Goal: Task Accomplishment & Management: Complete application form

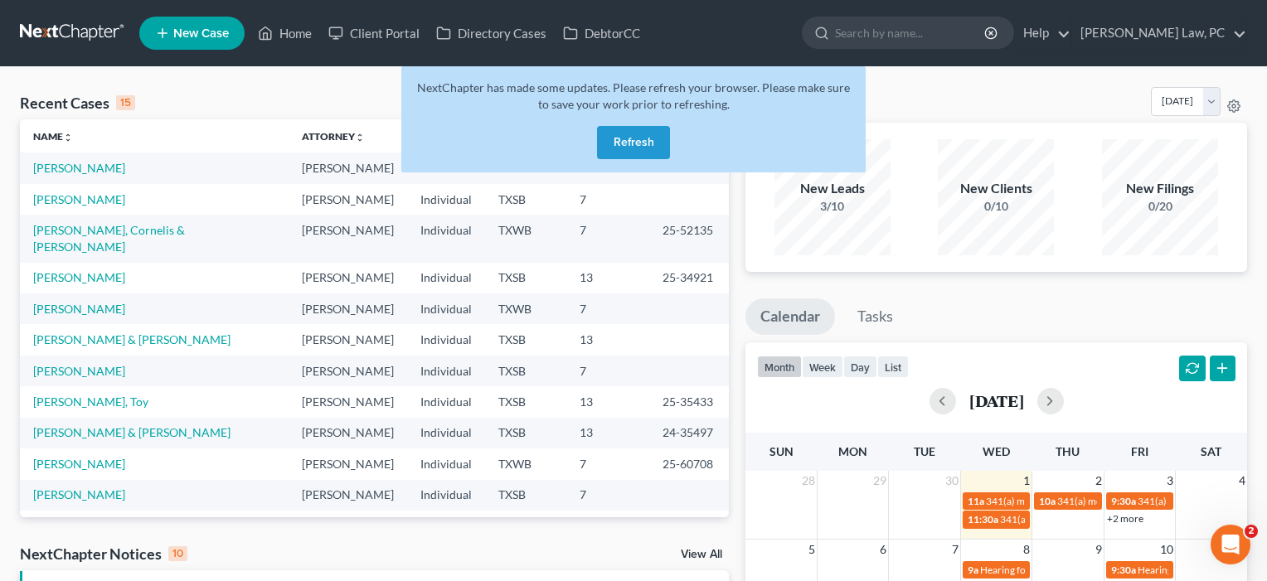
click at [630, 139] on button "Refresh" at bounding box center [633, 142] width 73 height 33
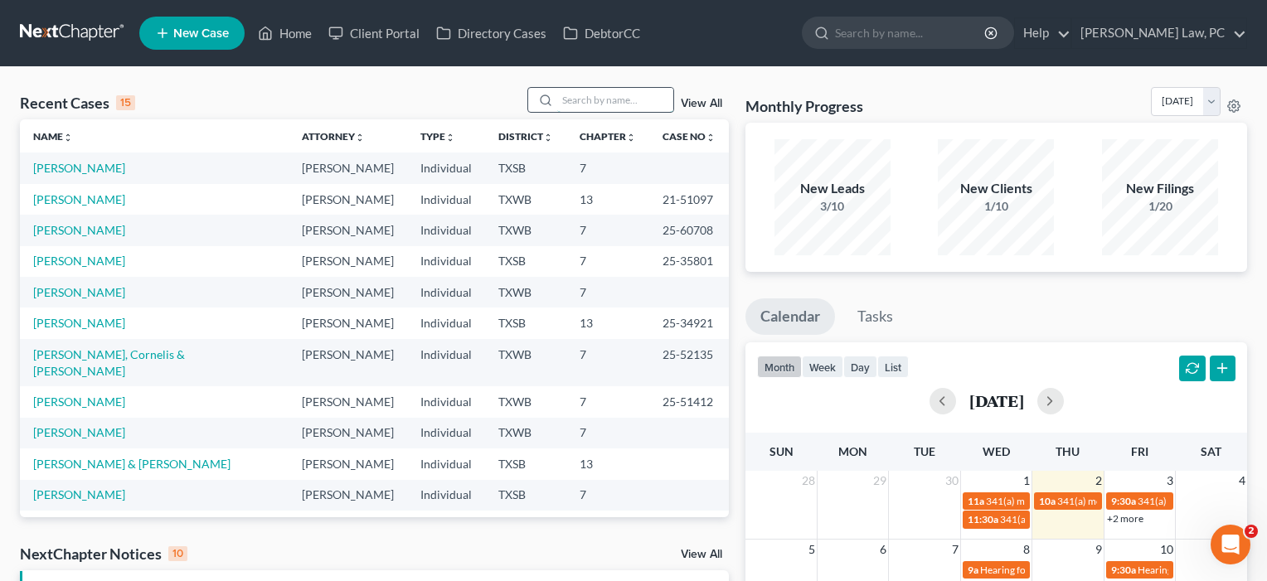
click at [564, 104] on input "search" at bounding box center [615, 100] width 116 height 24
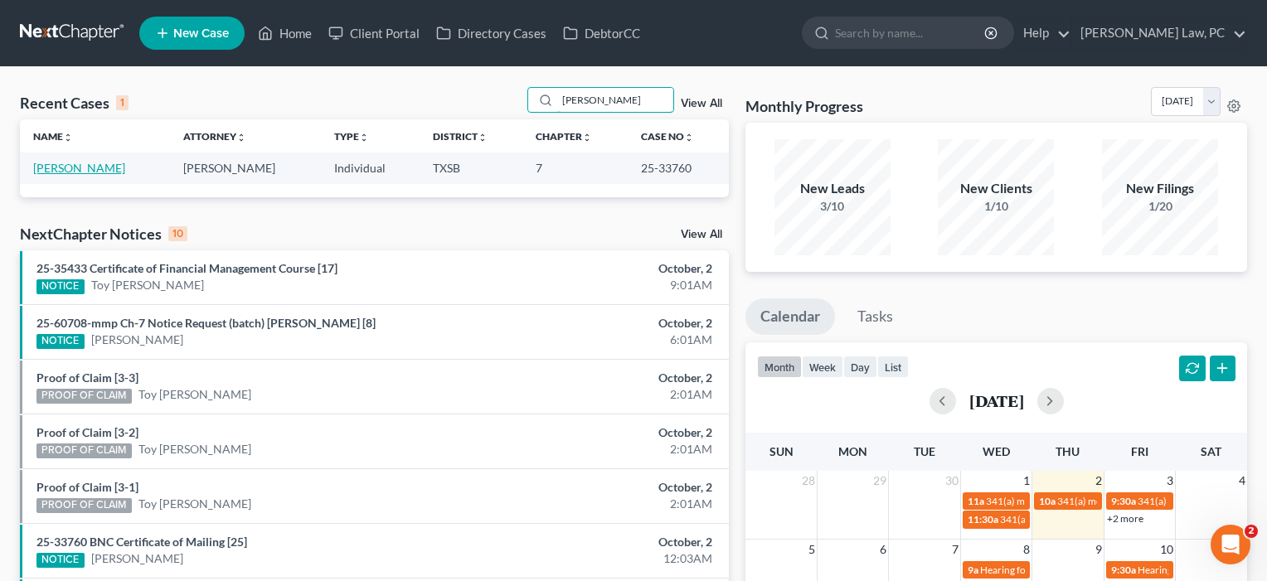
type input "[PERSON_NAME]"
click at [85, 164] on link "[PERSON_NAME]" at bounding box center [79, 168] width 92 height 14
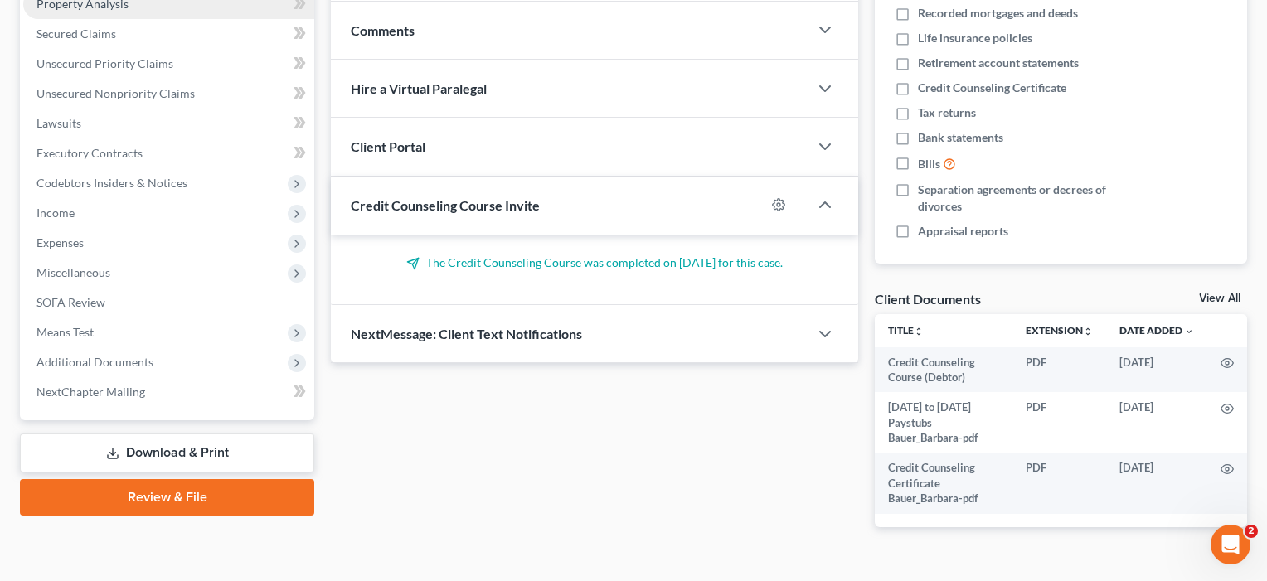
scroll to position [333, 0]
click at [170, 454] on link "Download & Print" at bounding box center [167, 452] width 294 height 39
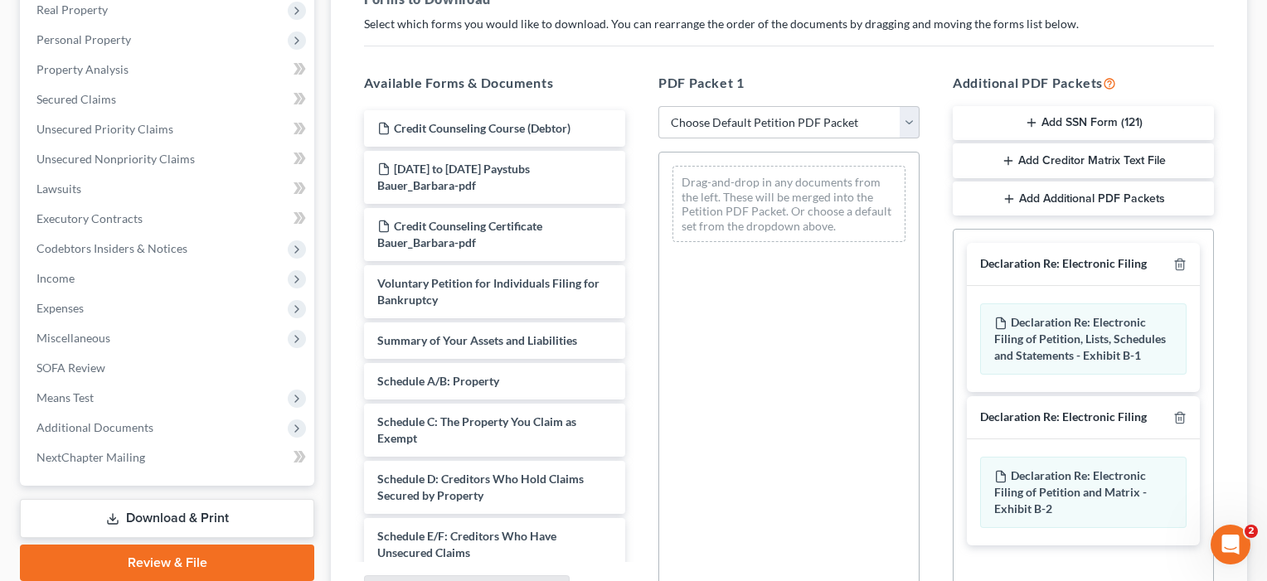
scroll to position [269, 0]
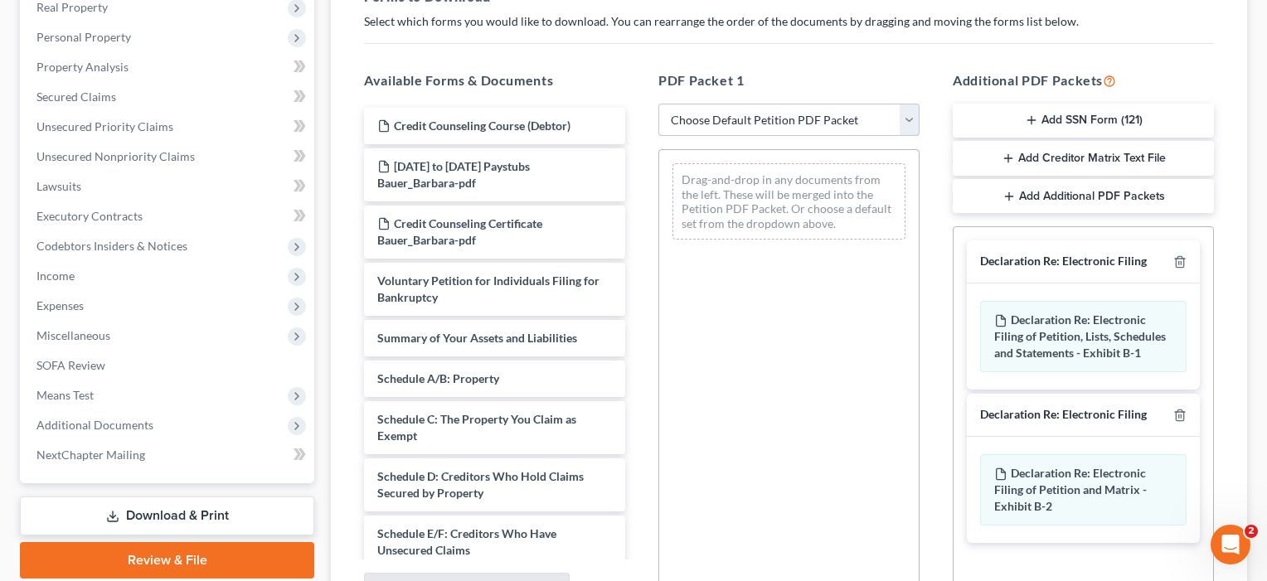
select select "0"
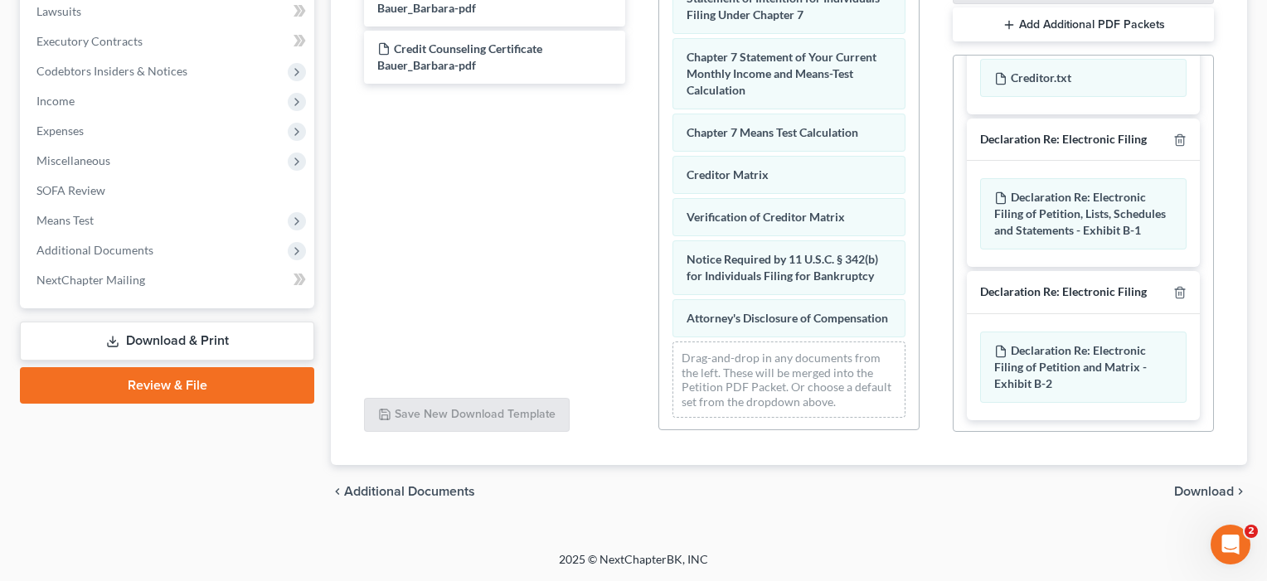
scroll to position [444, 0]
click at [1192, 492] on span "Download" at bounding box center [1204, 491] width 60 height 13
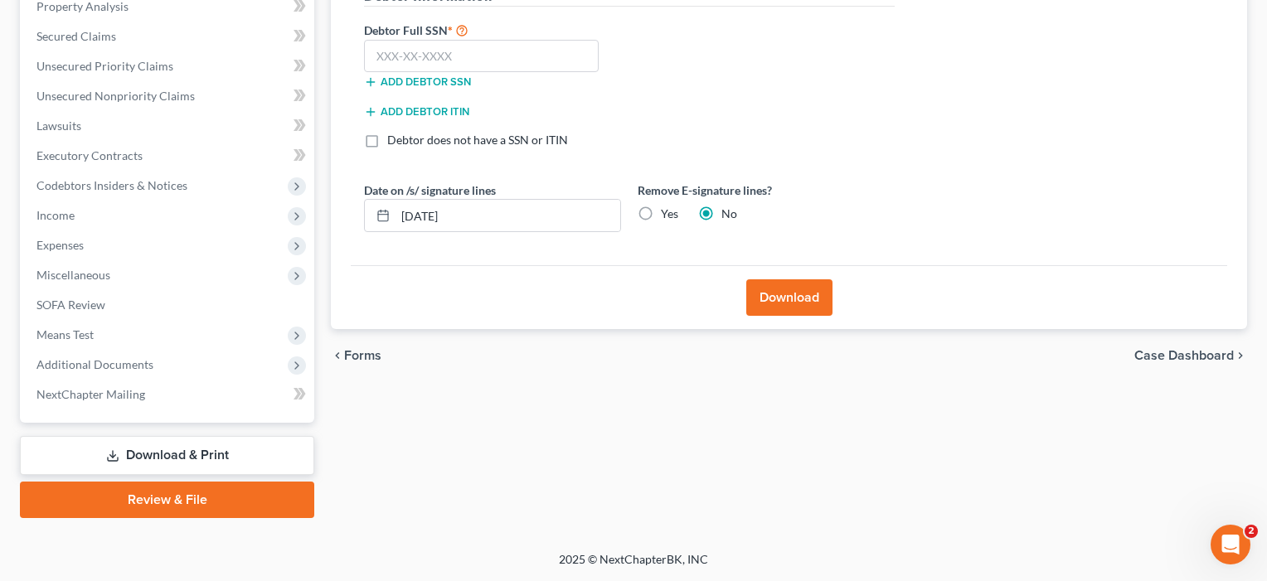
scroll to position [330, 0]
click at [780, 303] on button "Download" at bounding box center [789, 297] width 86 height 36
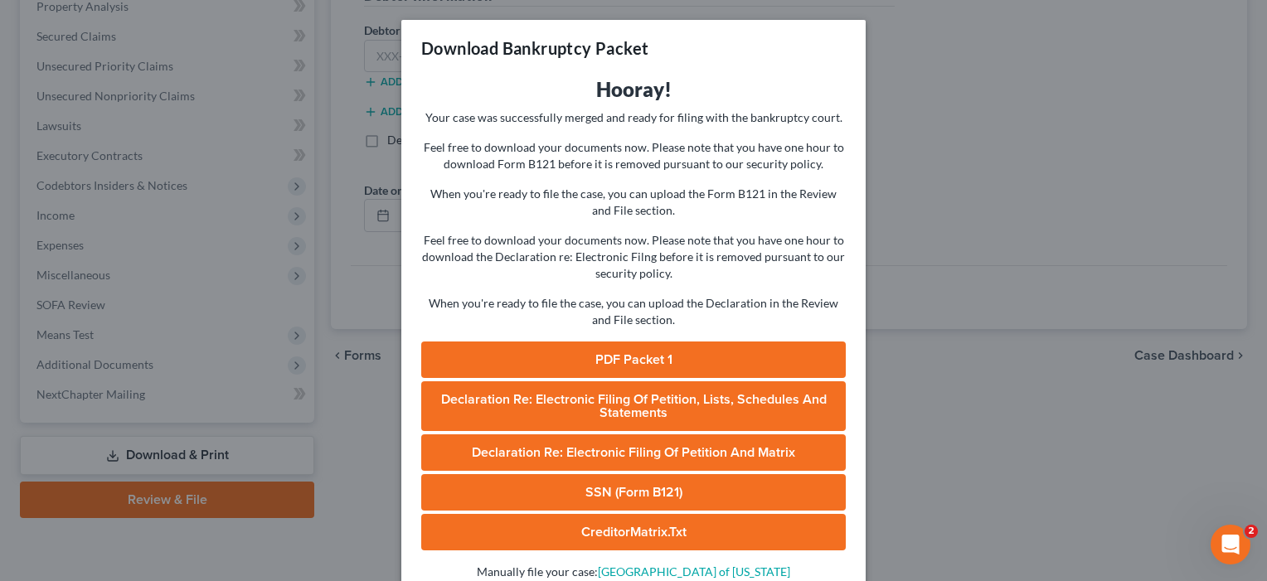
click at [632, 353] on link "PDF Packet 1" at bounding box center [633, 360] width 425 height 36
click at [952, 262] on div "Download Bankruptcy Packet Hooray! Your case was successfully merged and ready …" at bounding box center [633, 290] width 1267 height 581
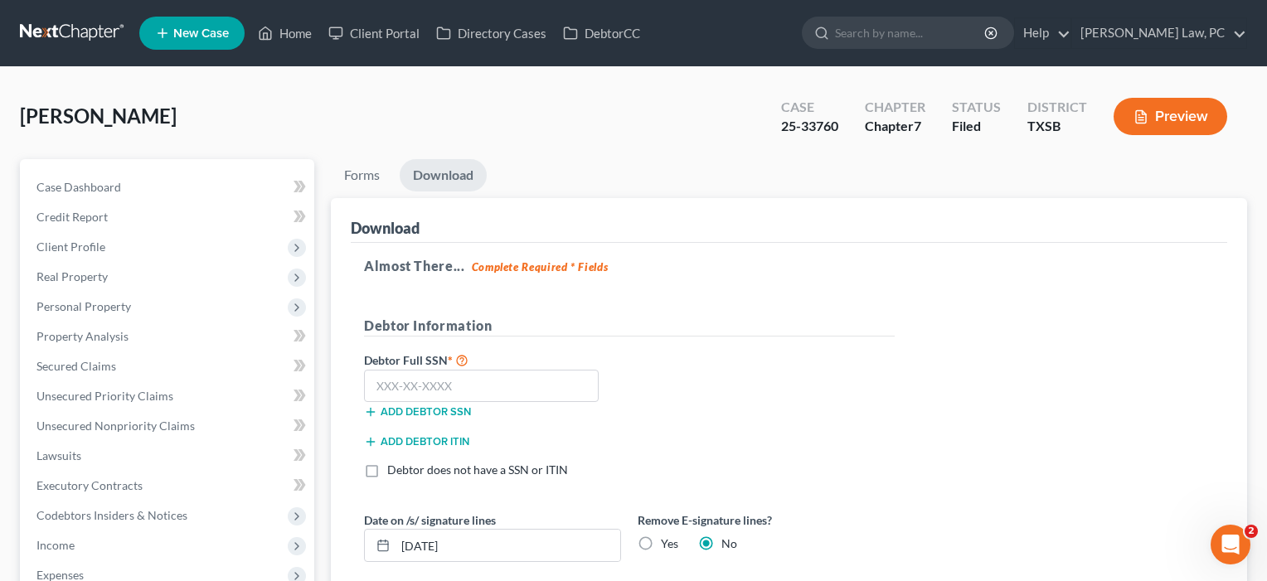
scroll to position [0, 0]
click at [1163, 117] on button "Preview" at bounding box center [1170, 116] width 114 height 37
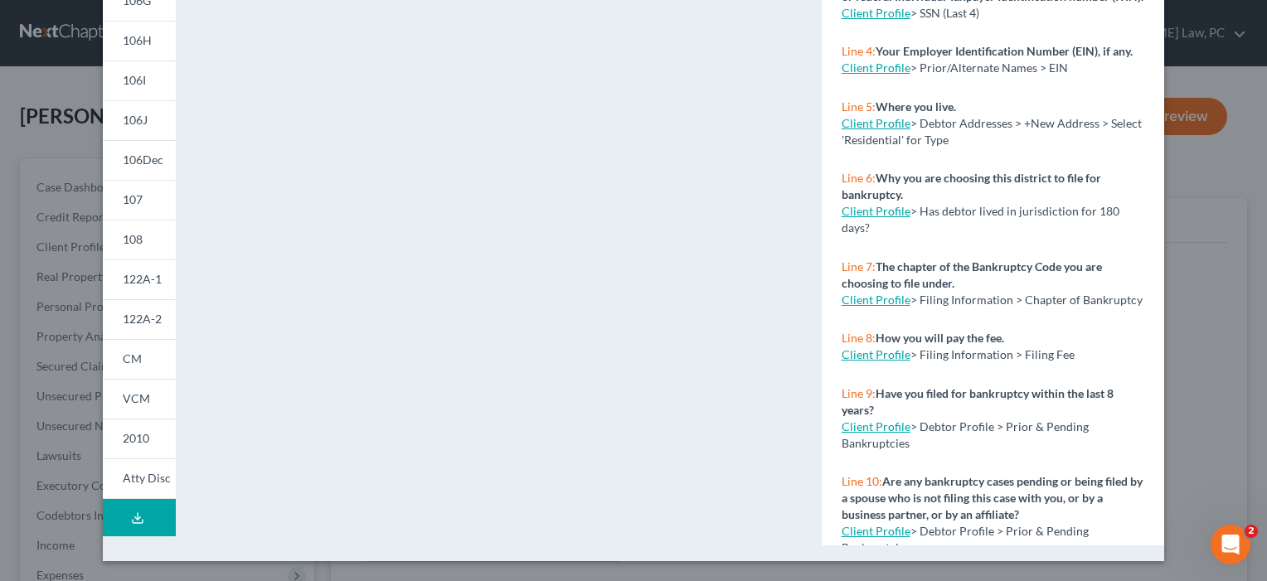
scroll to position [354, 0]
click at [143, 516] on icon at bounding box center [137, 518] width 13 height 13
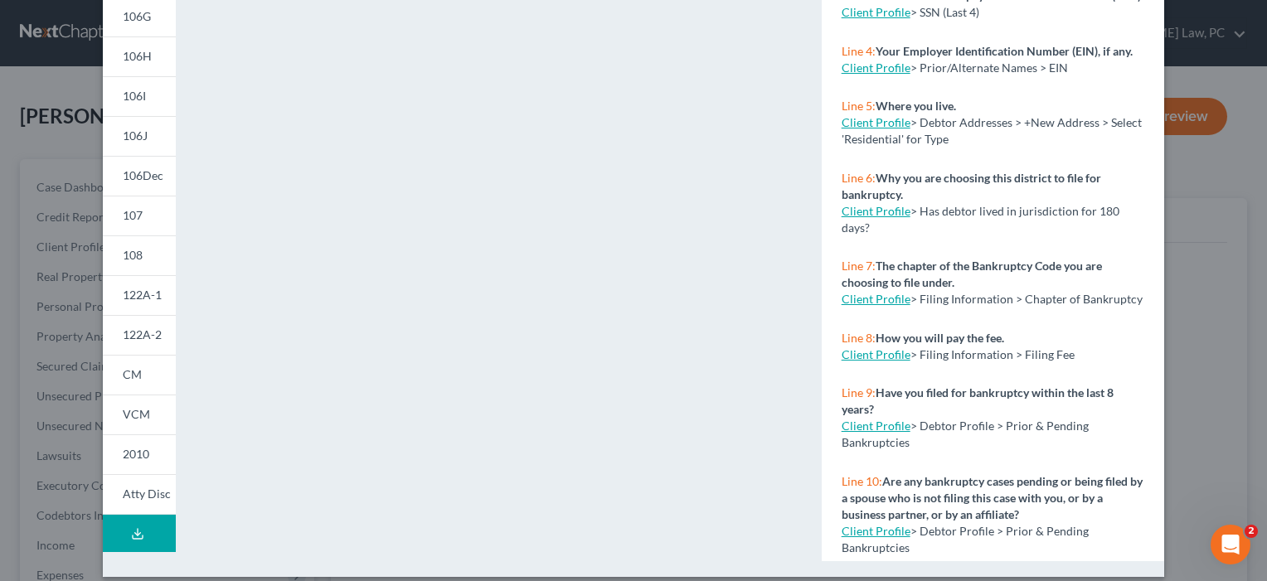
scroll to position [80, 0]
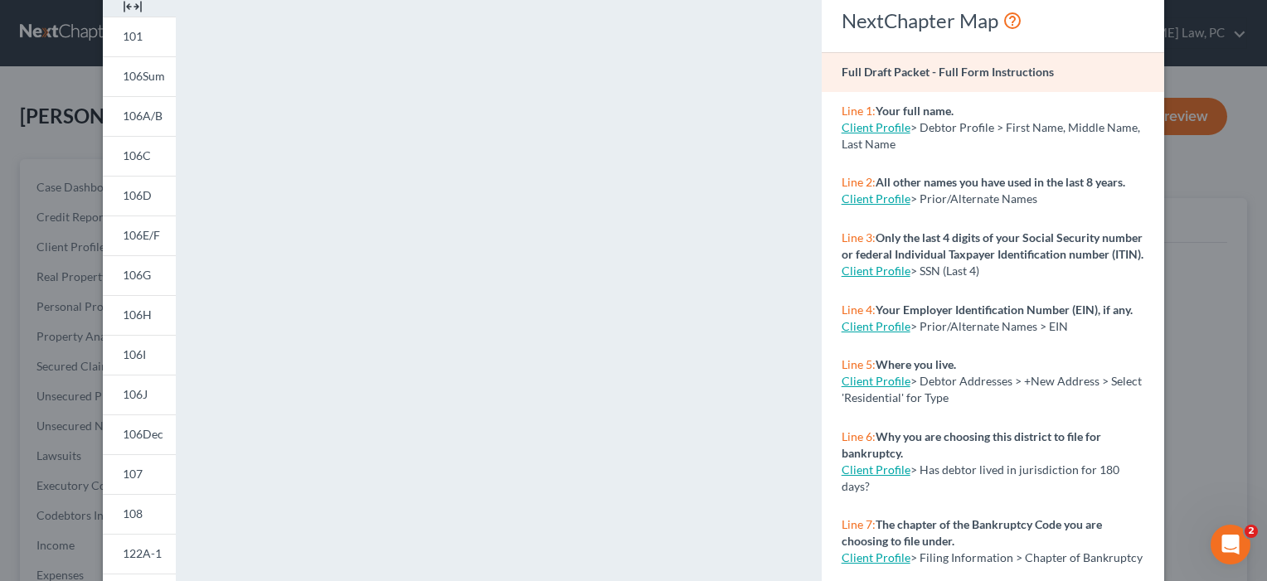
click at [46, 86] on div "Petition Preview Full Draft Packet × 101 106Sum 106A/B 106C 106D 106E/F 106G 10…" at bounding box center [633, 290] width 1267 height 581
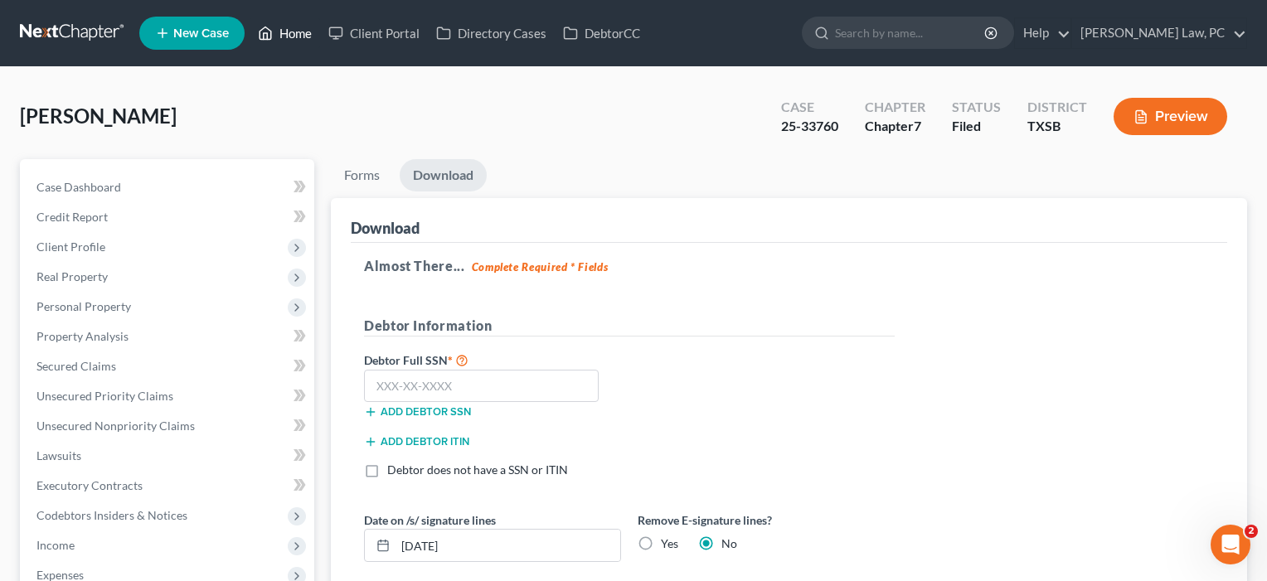
click at [294, 33] on link "Home" at bounding box center [285, 33] width 70 height 30
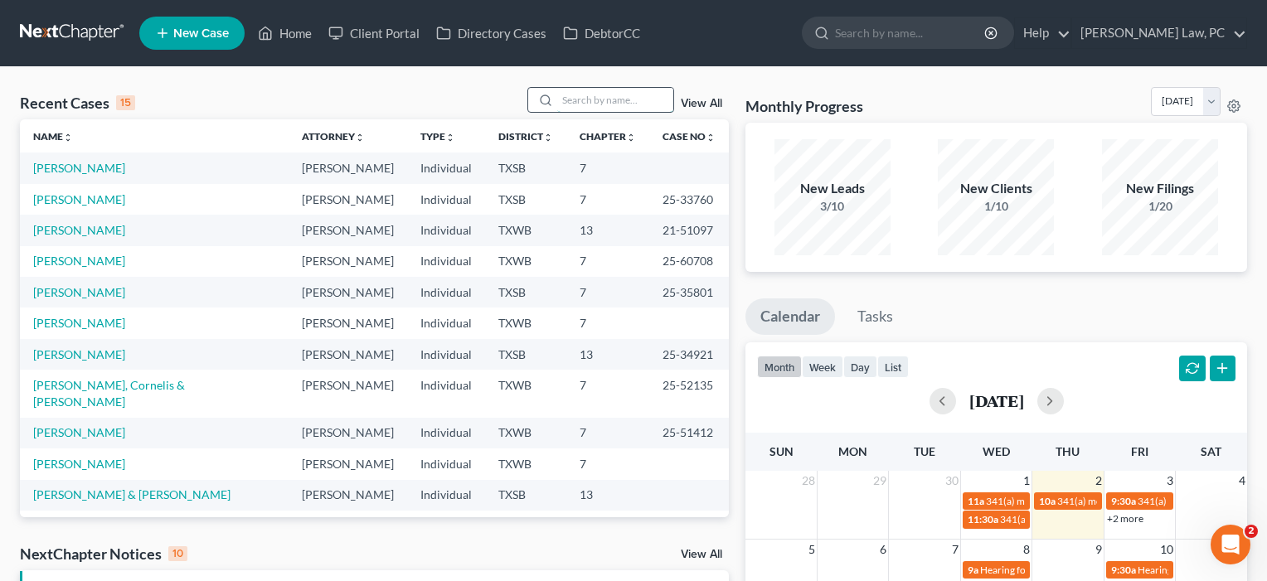
click at [594, 106] on input "search" at bounding box center [615, 100] width 116 height 24
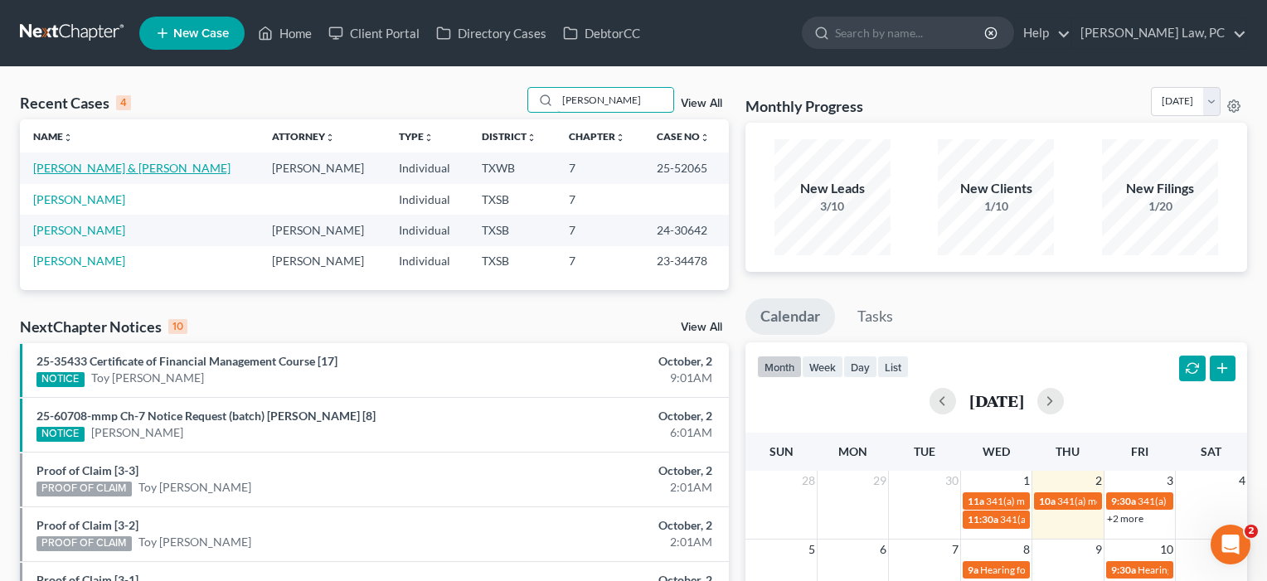
type input "[PERSON_NAME]"
click at [128, 163] on link "[PERSON_NAME] & [PERSON_NAME]" at bounding box center [131, 168] width 197 height 14
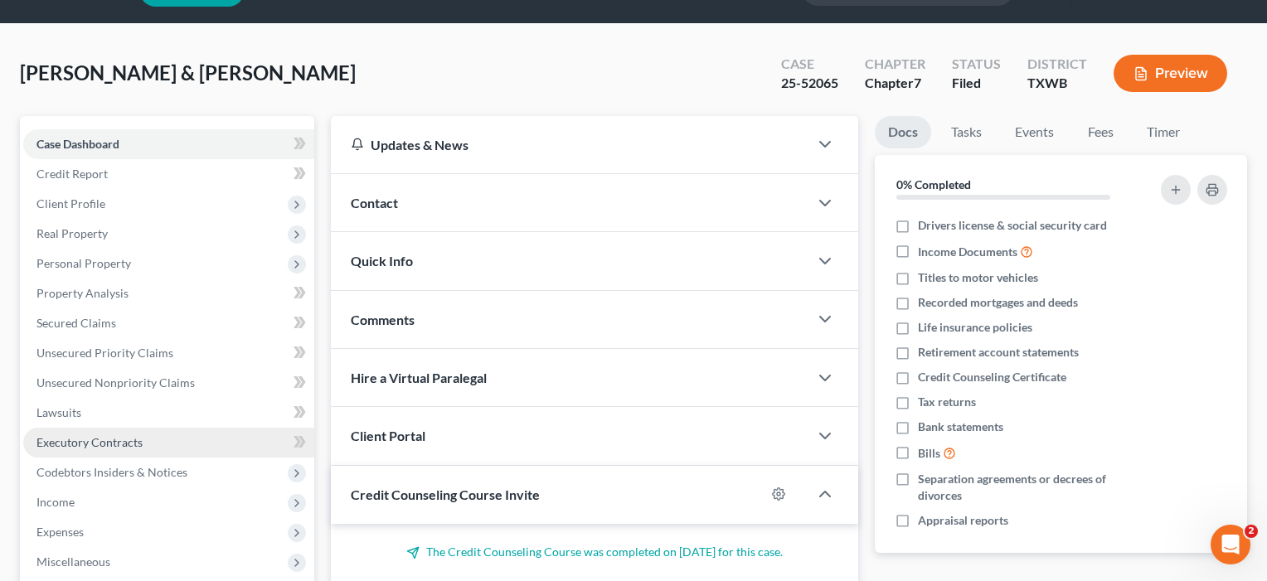
scroll to position [95, 0]
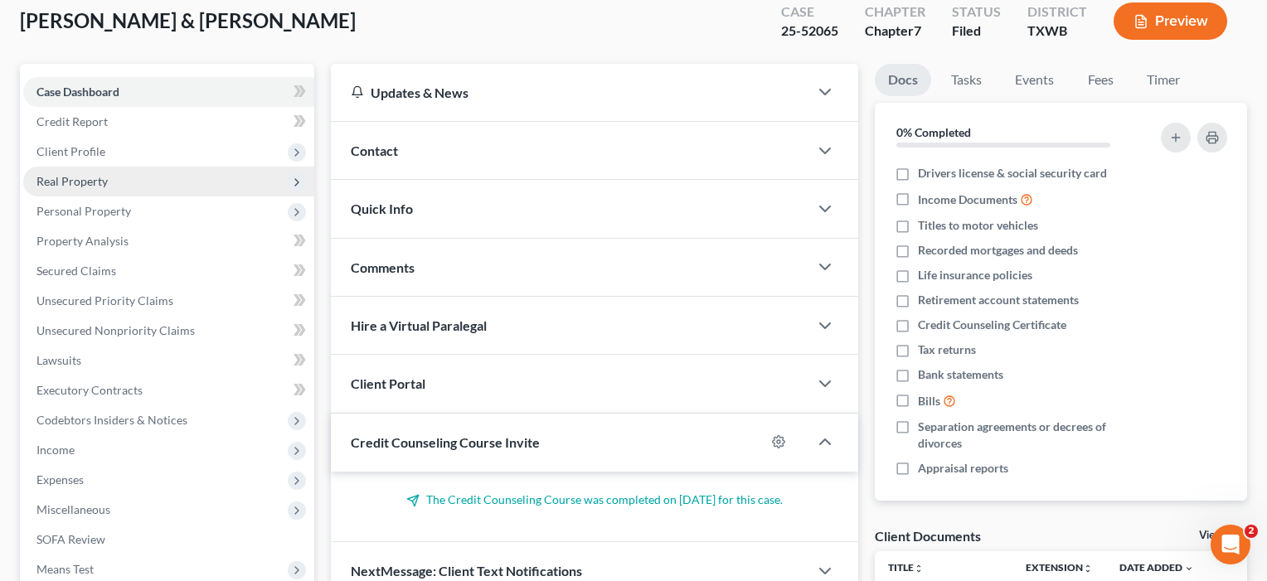
click at [76, 180] on span "Real Property" at bounding box center [71, 181] width 71 height 14
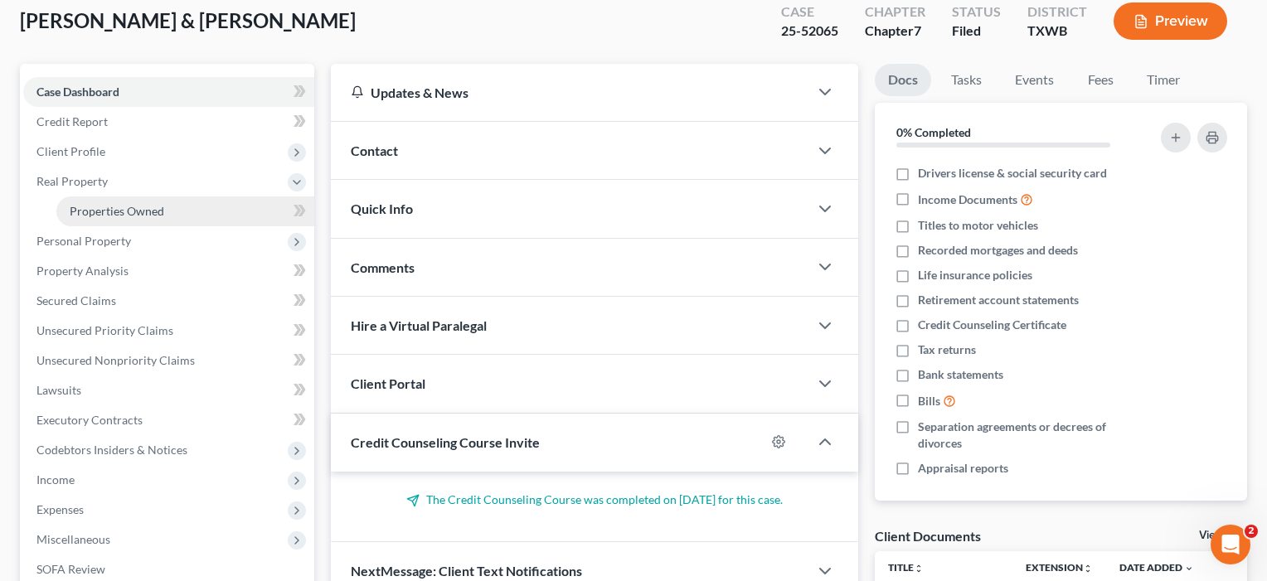
click at [80, 221] on link "Properties Owned" at bounding box center [185, 211] width 258 height 30
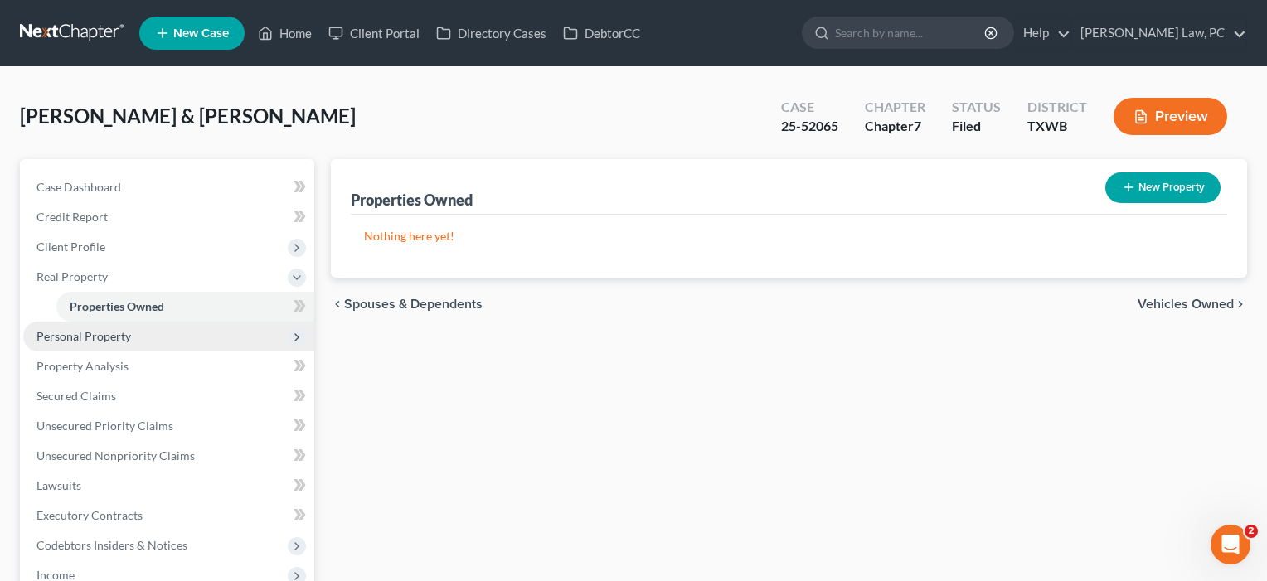
click at [83, 337] on span "Personal Property" at bounding box center [83, 336] width 95 height 14
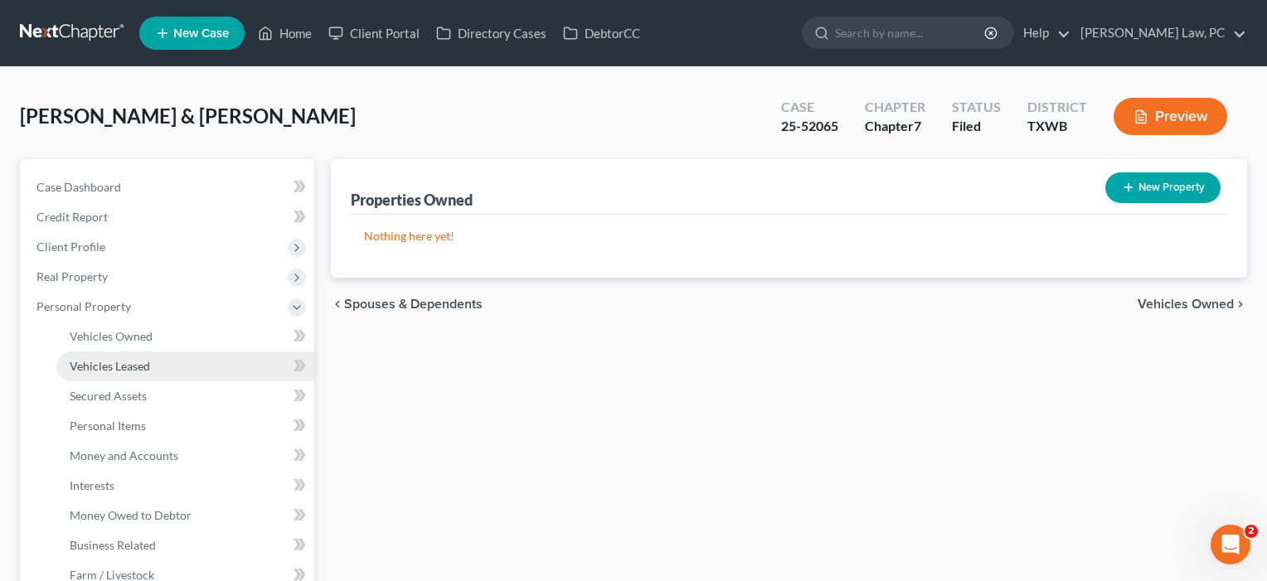
click at [85, 363] on span "Vehicles Leased" at bounding box center [110, 366] width 80 height 14
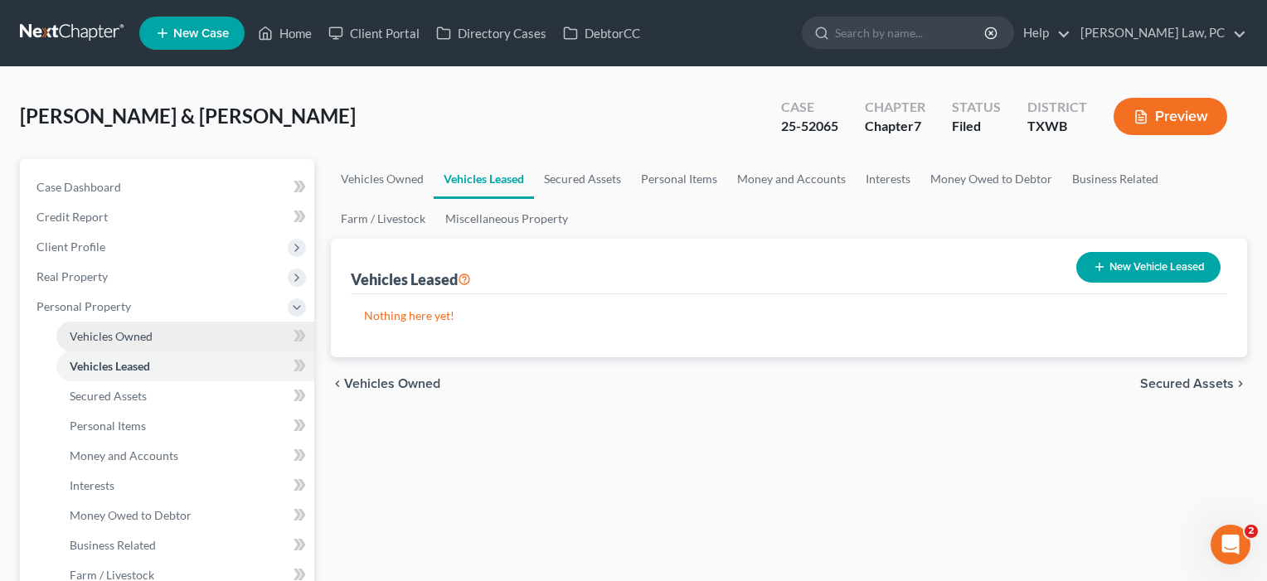
click at [90, 340] on span "Vehicles Owned" at bounding box center [111, 336] width 83 height 14
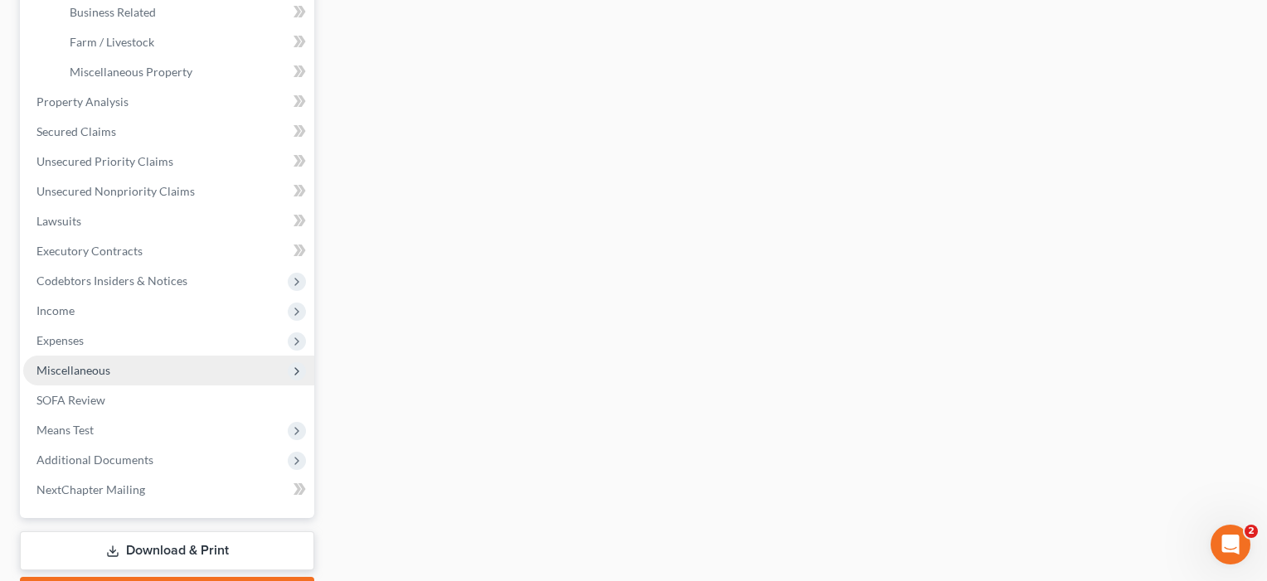
scroll to position [565, 0]
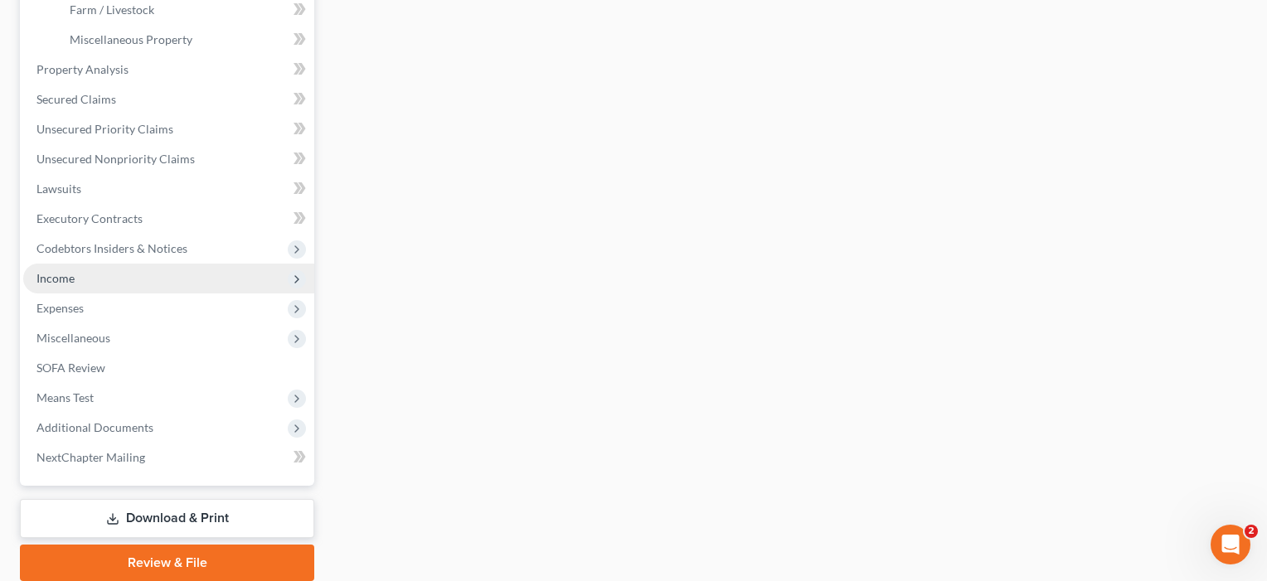
click at [65, 289] on span "Income" at bounding box center [168, 279] width 291 height 30
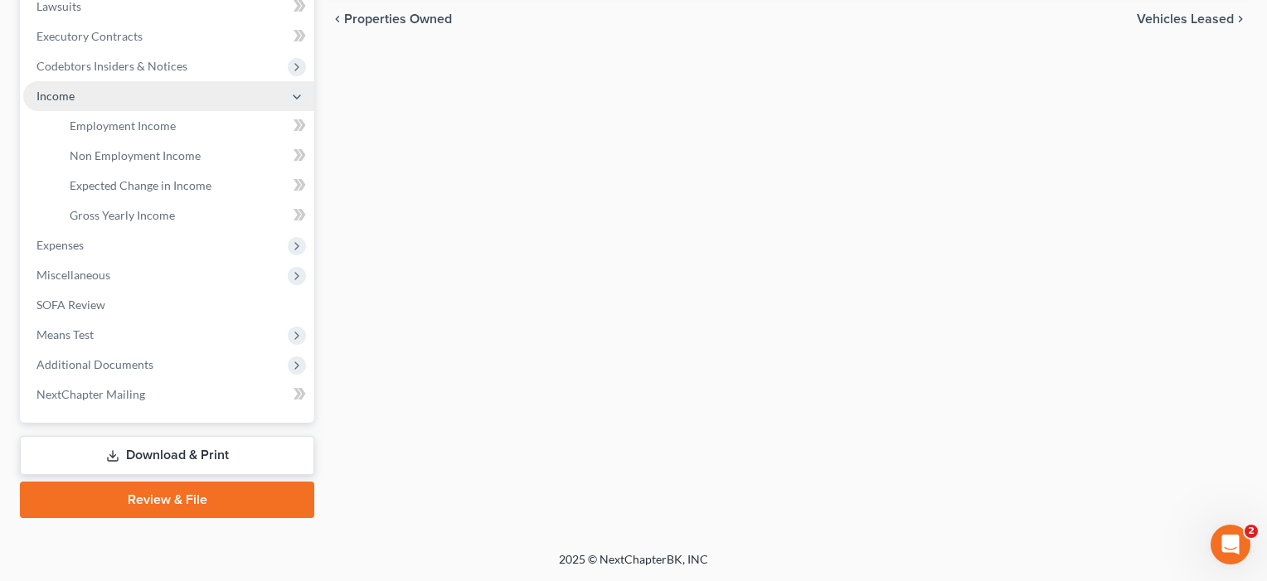
scroll to position [449, 0]
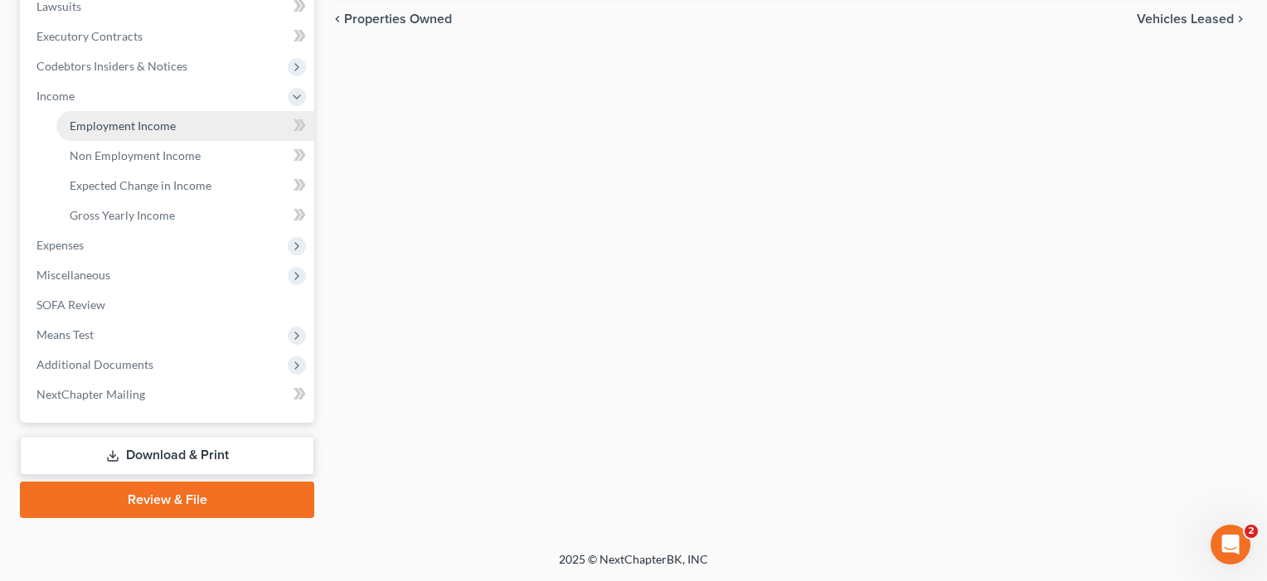
click at [109, 132] on span "Employment Income" at bounding box center [123, 126] width 106 height 14
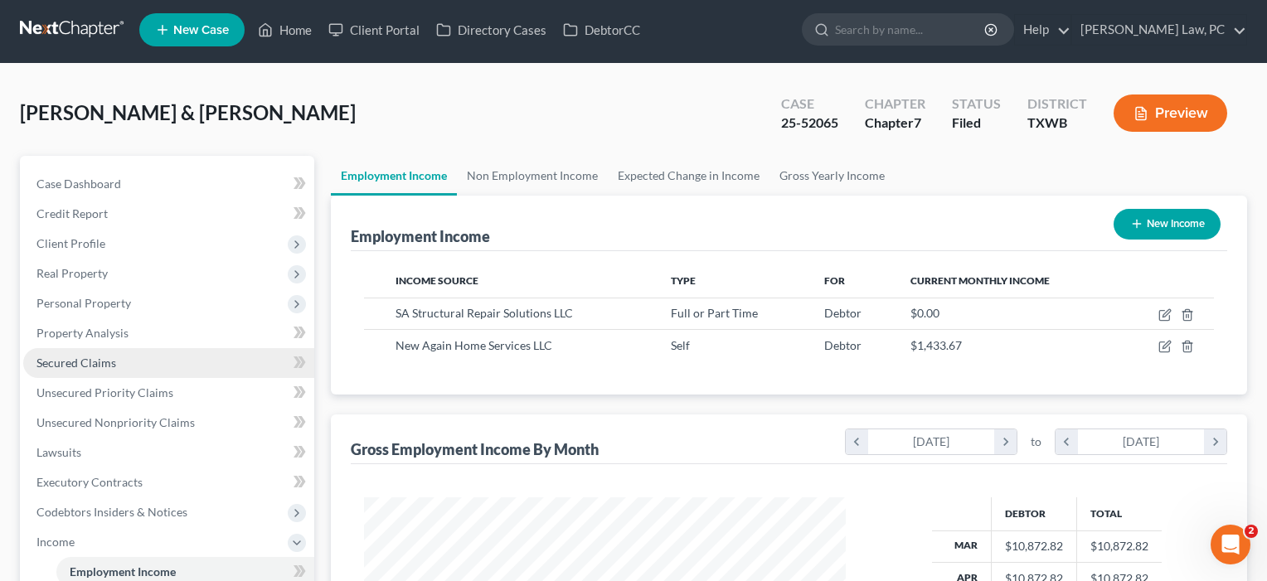
scroll to position [34, 0]
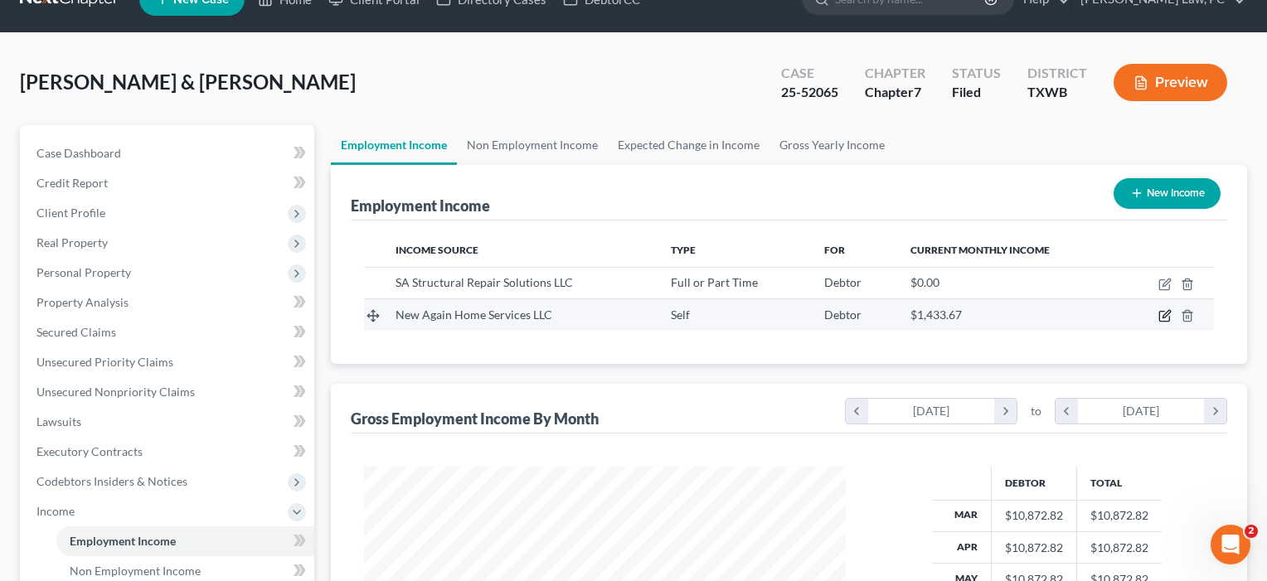
click at [1159, 313] on icon "button" at bounding box center [1164, 315] width 13 height 13
select select "1"
select select "45"
select select "0"
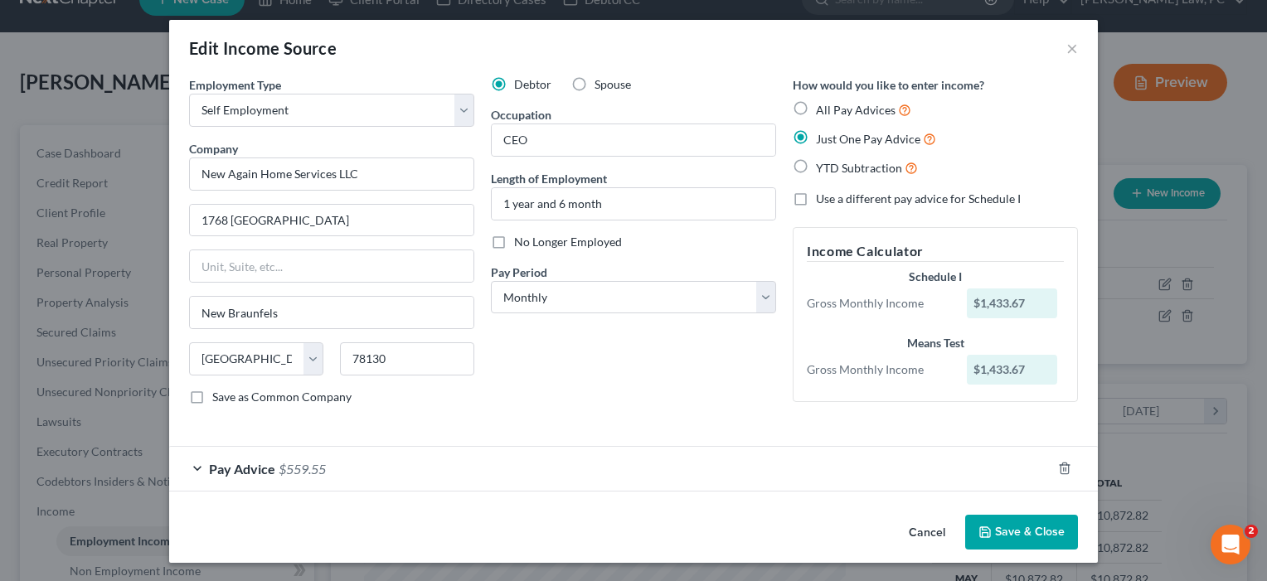
click at [1021, 529] on button "Save & Close" at bounding box center [1021, 532] width 113 height 35
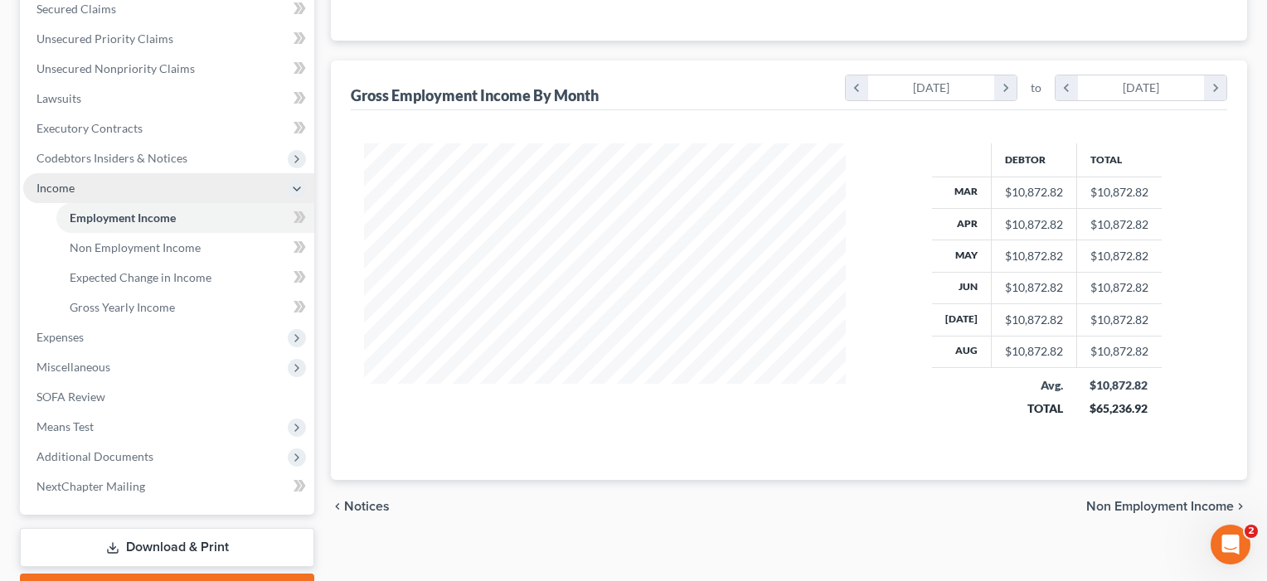
scroll to position [383, 0]
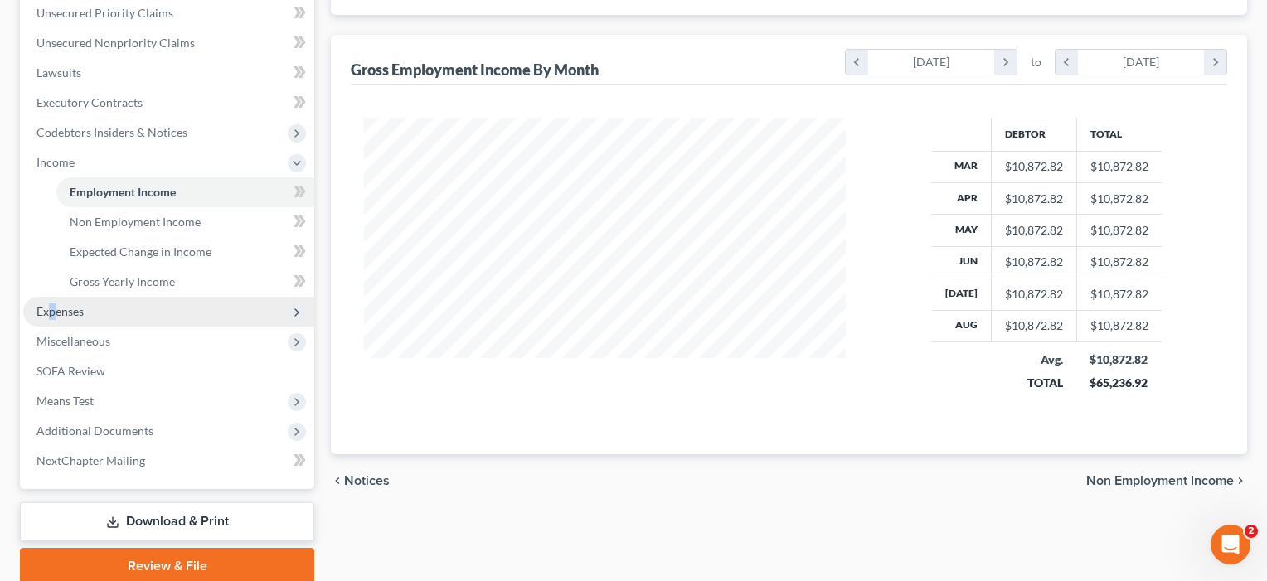
click at [52, 313] on span "Expenses" at bounding box center [59, 311] width 47 height 14
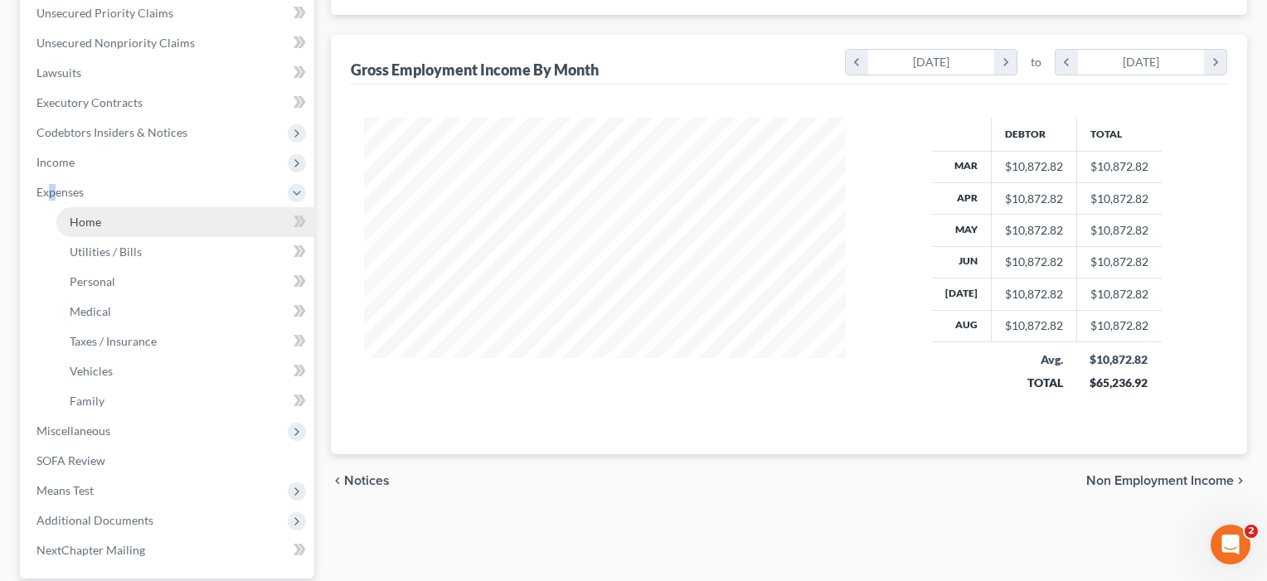
click at [79, 219] on span "Home" at bounding box center [86, 222] width 32 height 14
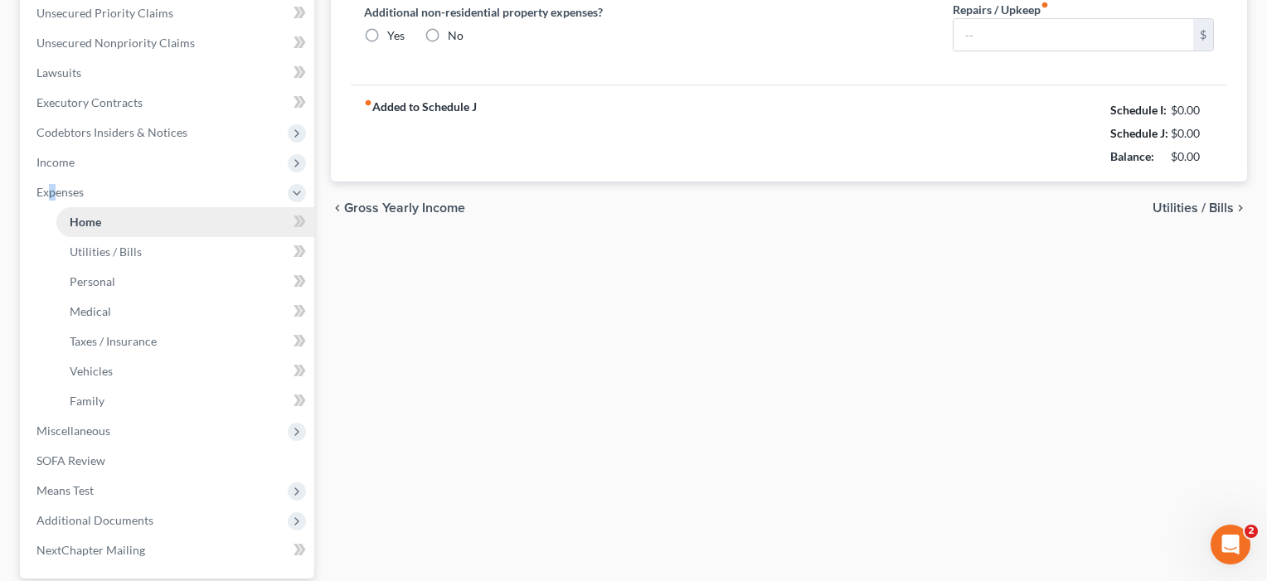
type input "1,840.00"
type input "0.00"
radio input "true"
type input "46.97"
type input "0.00"
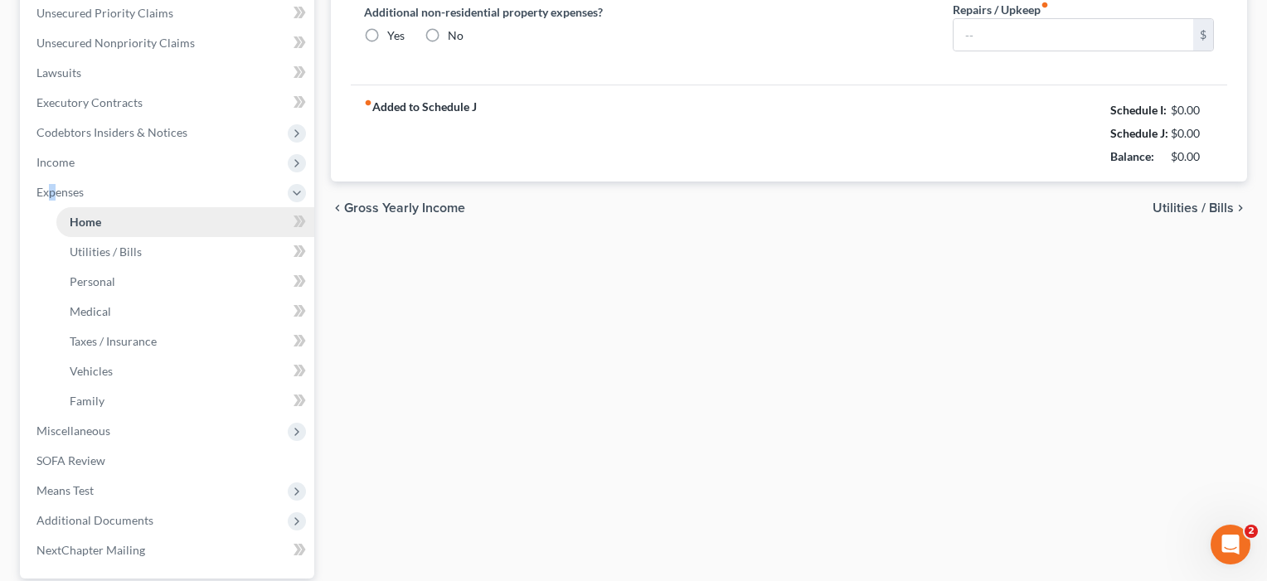
type input "0.00"
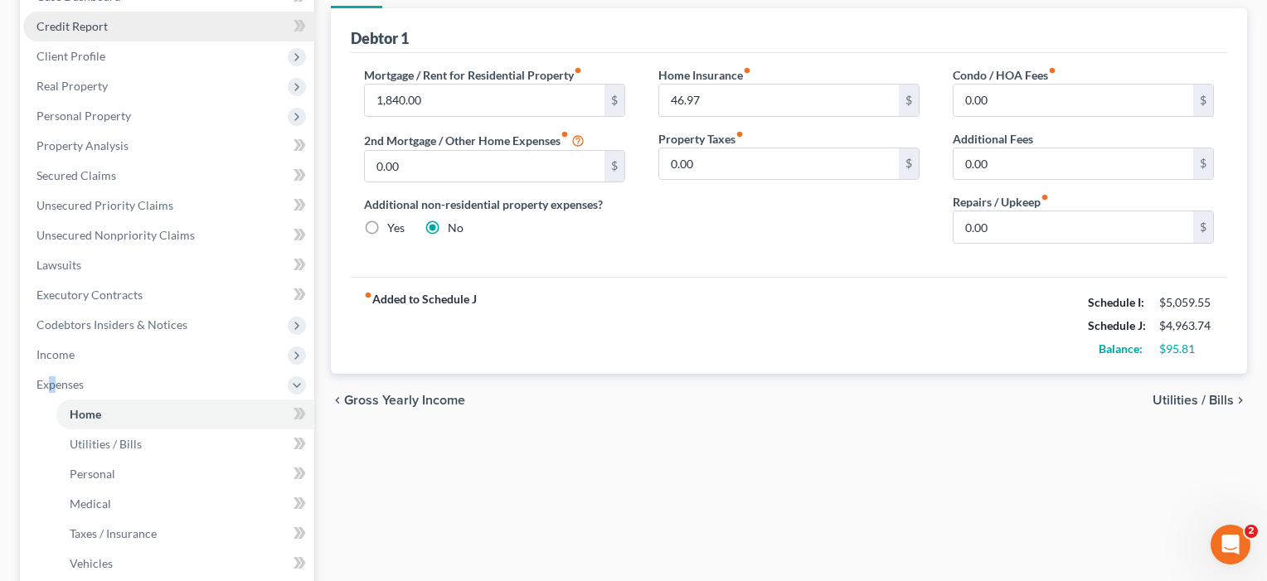
scroll to position [224, 0]
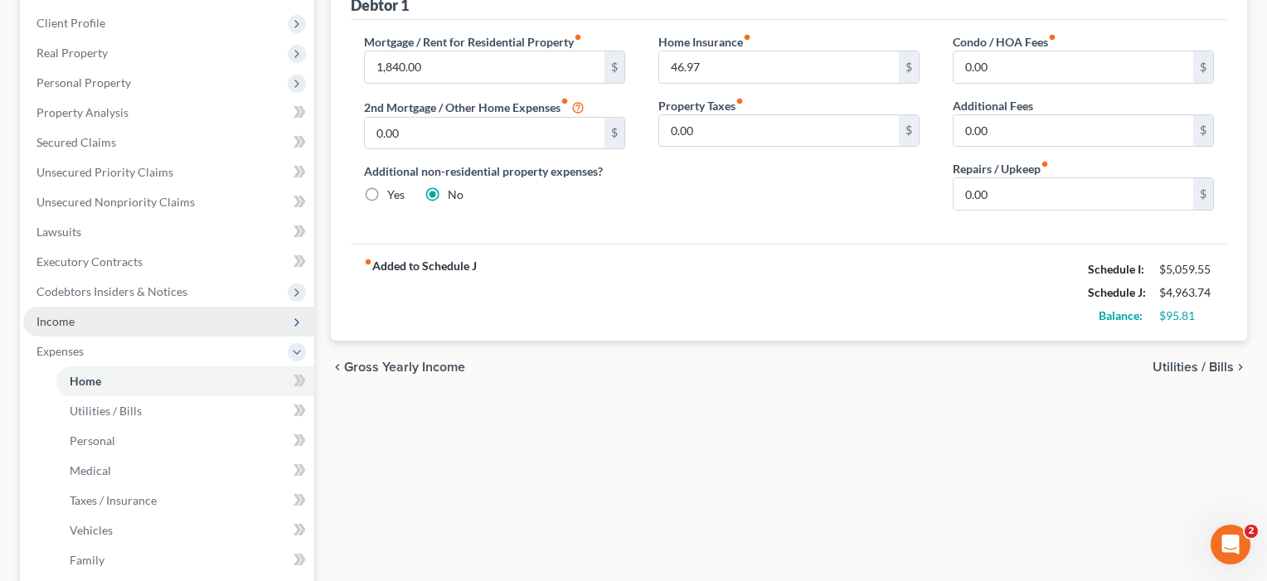
click at [62, 319] on span "Income" at bounding box center [55, 321] width 38 height 14
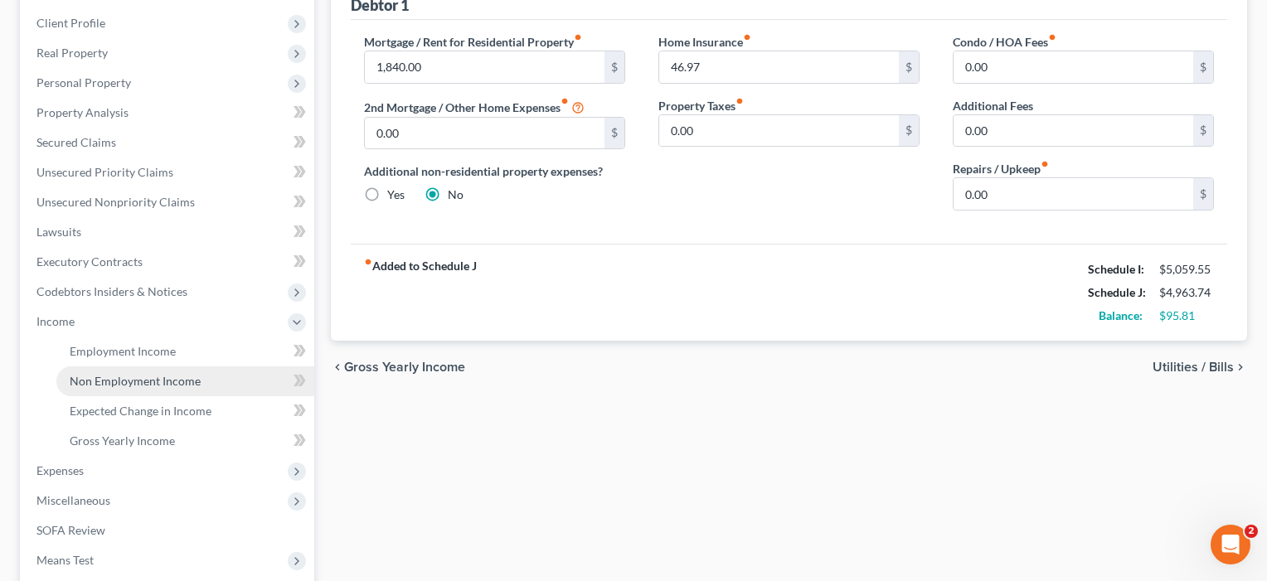
click at [95, 386] on span "Non Employment Income" at bounding box center [135, 381] width 131 height 14
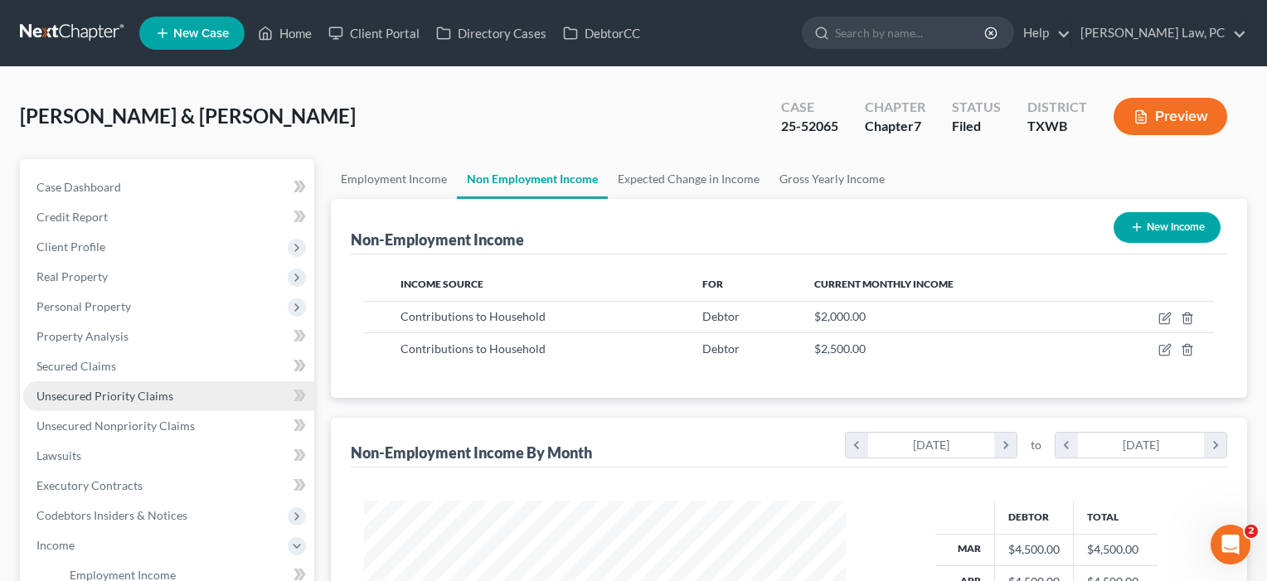
scroll to position [298, 516]
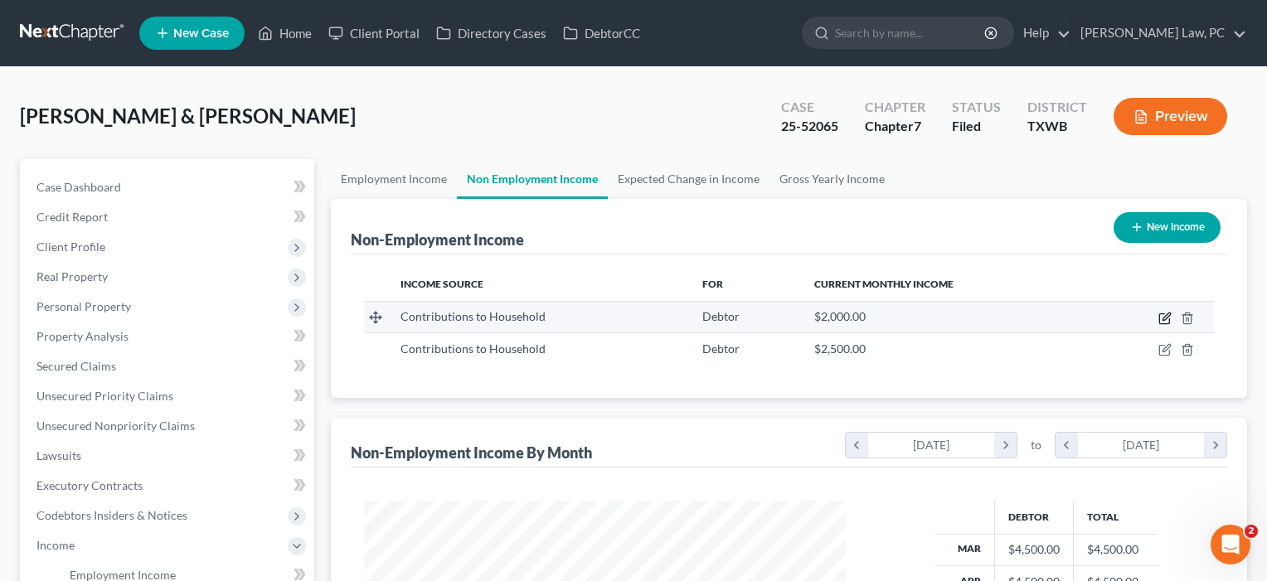
click at [1164, 323] on icon "button" at bounding box center [1164, 318] width 13 height 13
select select "8"
select select "0"
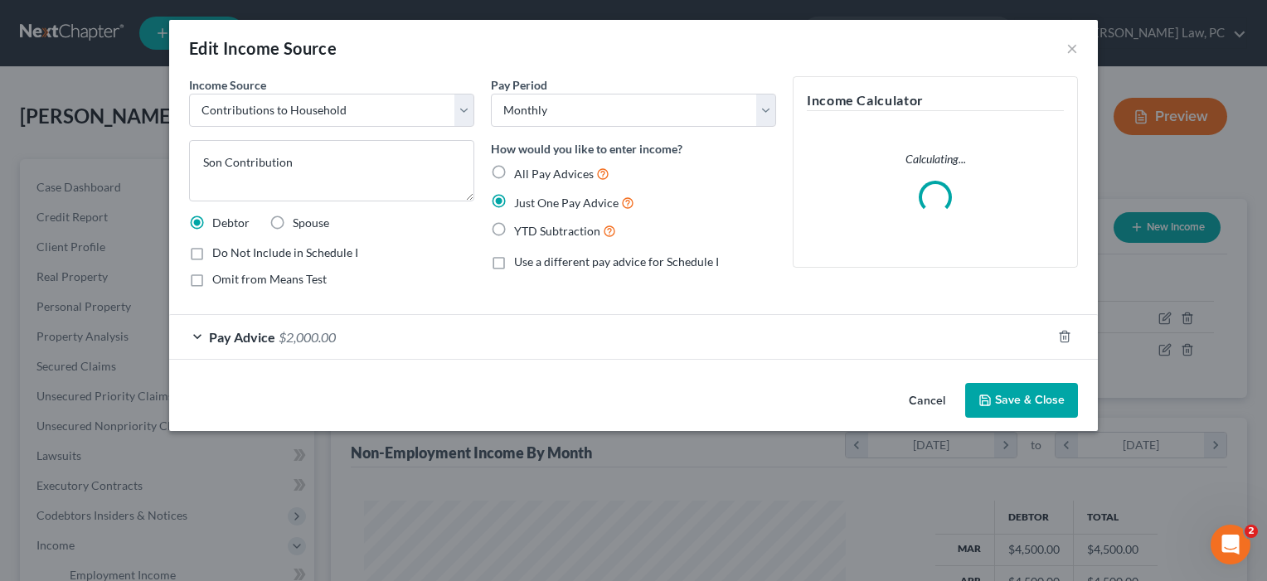
click at [1012, 402] on button "Save & Close" at bounding box center [1021, 400] width 113 height 35
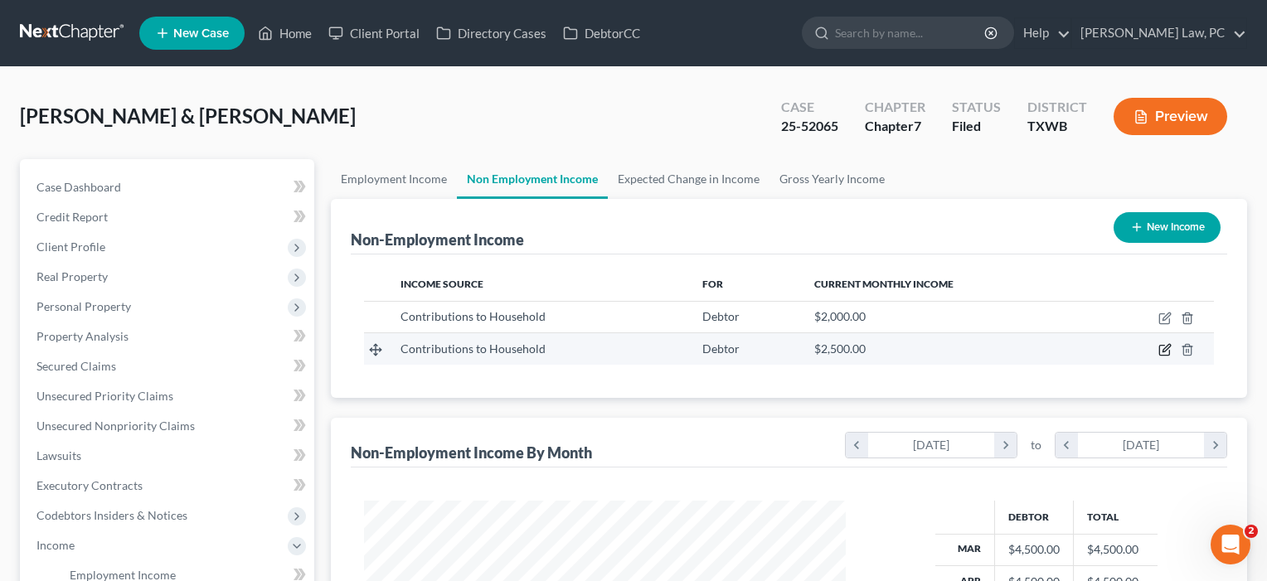
click at [1162, 347] on icon "button" at bounding box center [1164, 349] width 13 height 13
select select "8"
select select "0"
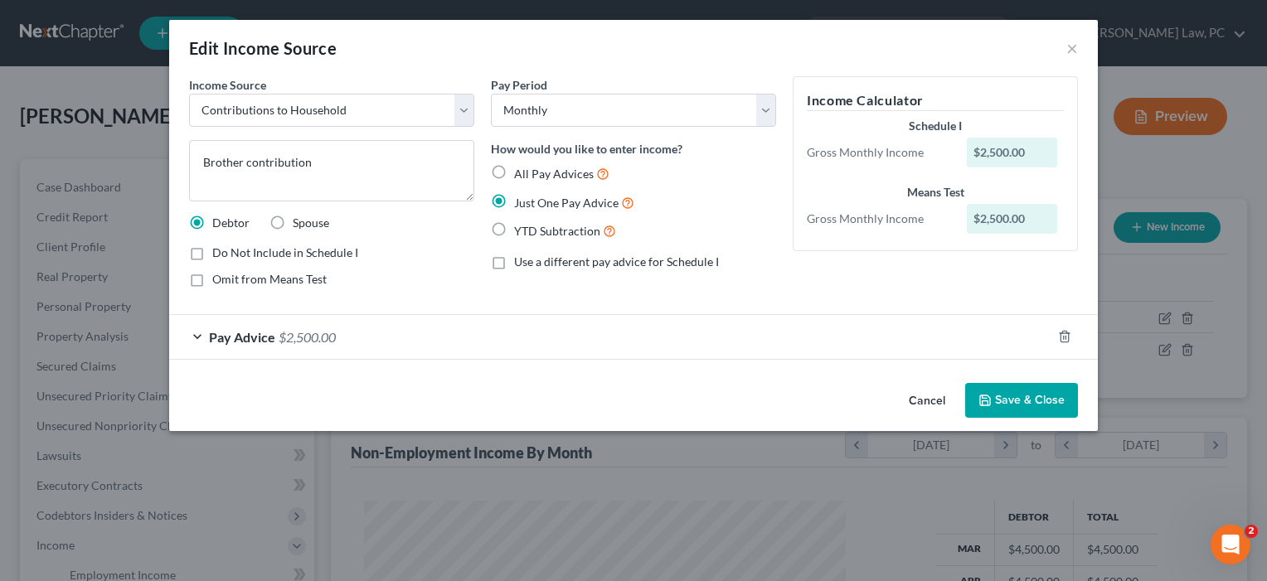
click at [1036, 400] on button "Save & Close" at bounding box center [1021, 400] width 113 height 35
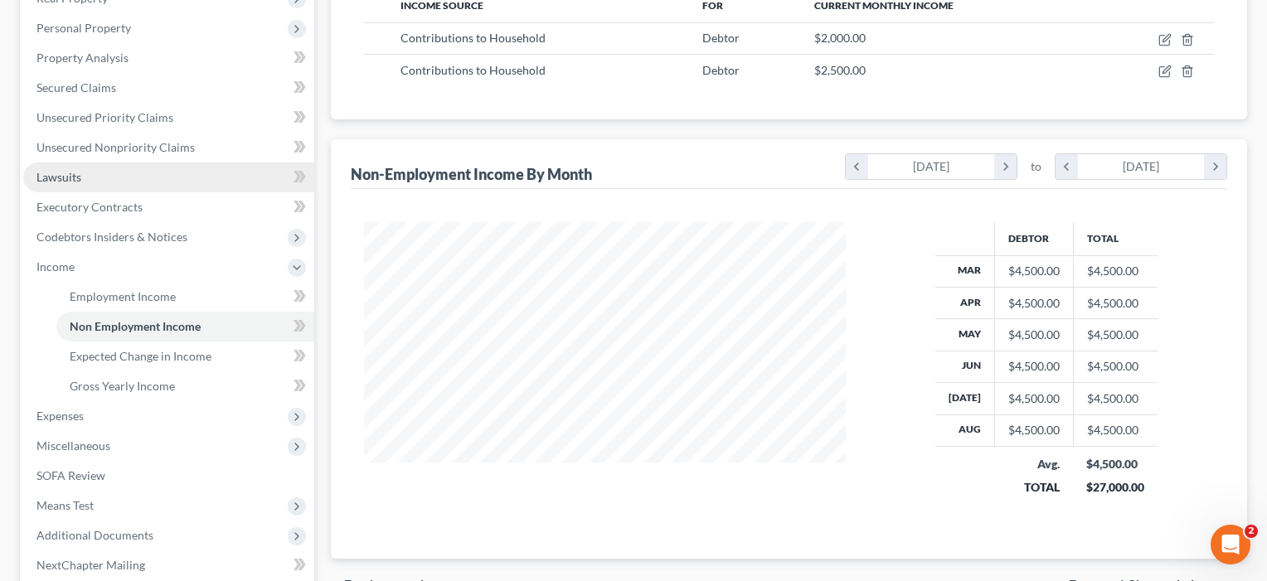
scroll to position [289, 0]
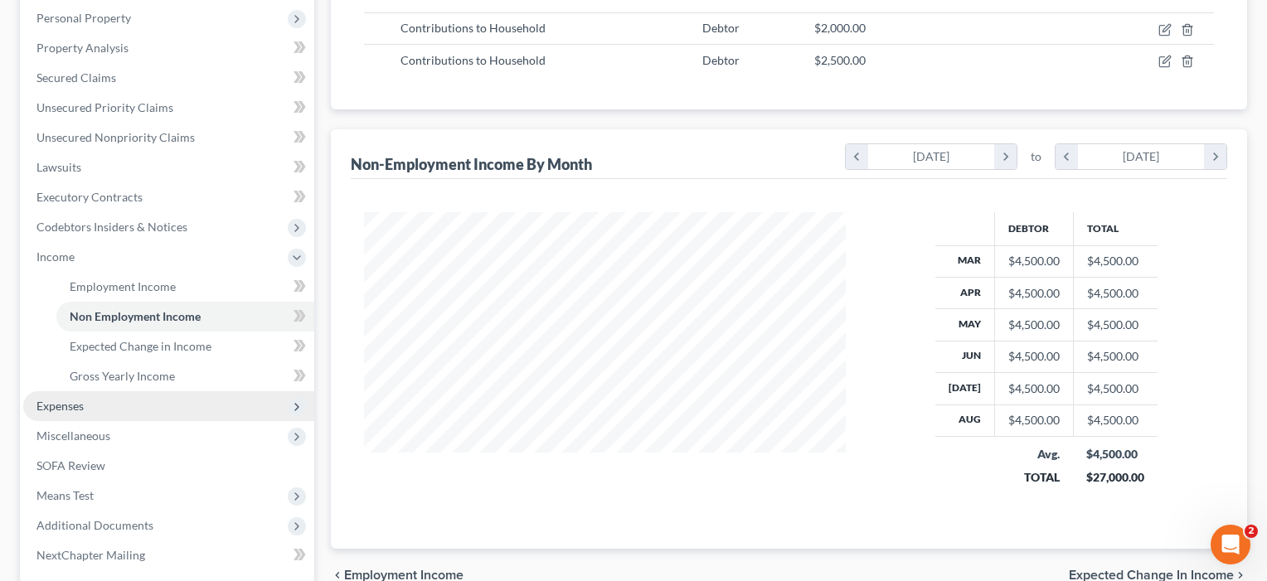
click at [57, 406] on span "Expenses" at bounding box center [59, 406] width 47 height 14
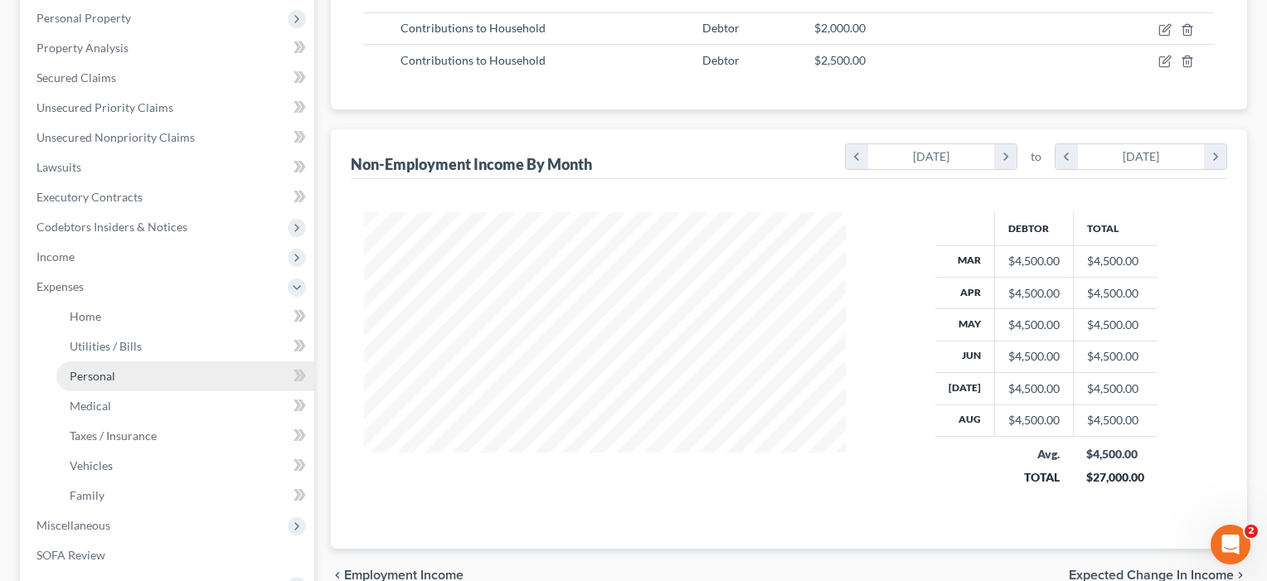
click at [98, 377] on span "Personal" at bounding box center [93, 376] width 46 height 14
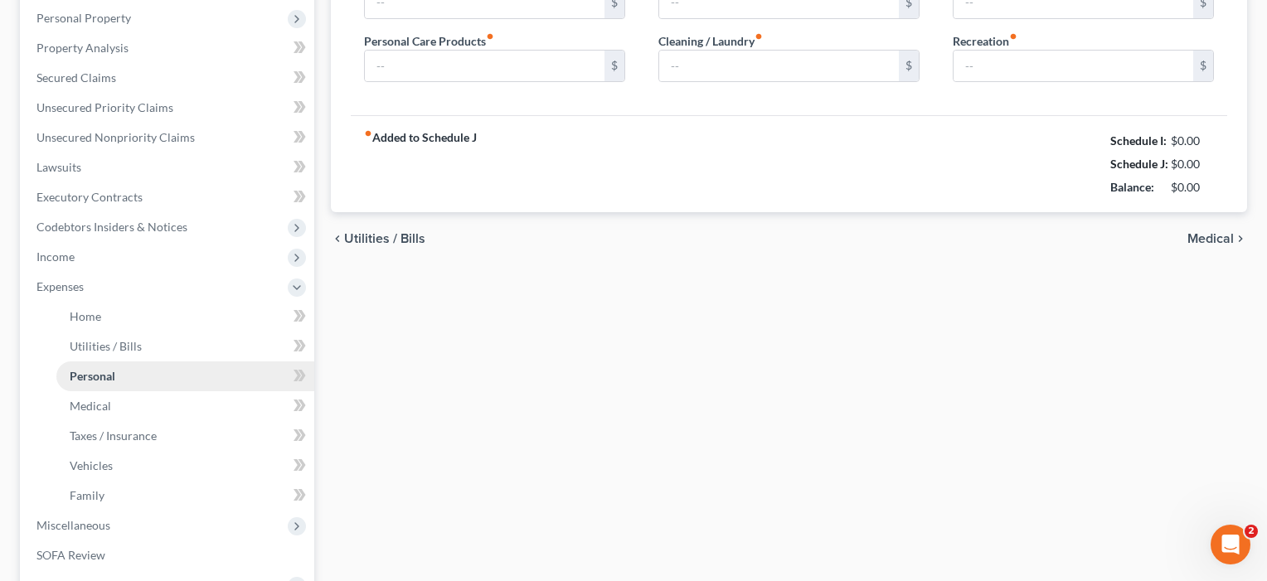
type input "700.00"
type input "35.00"
type input "50.00"
type input "35.00"
type input "70.00"
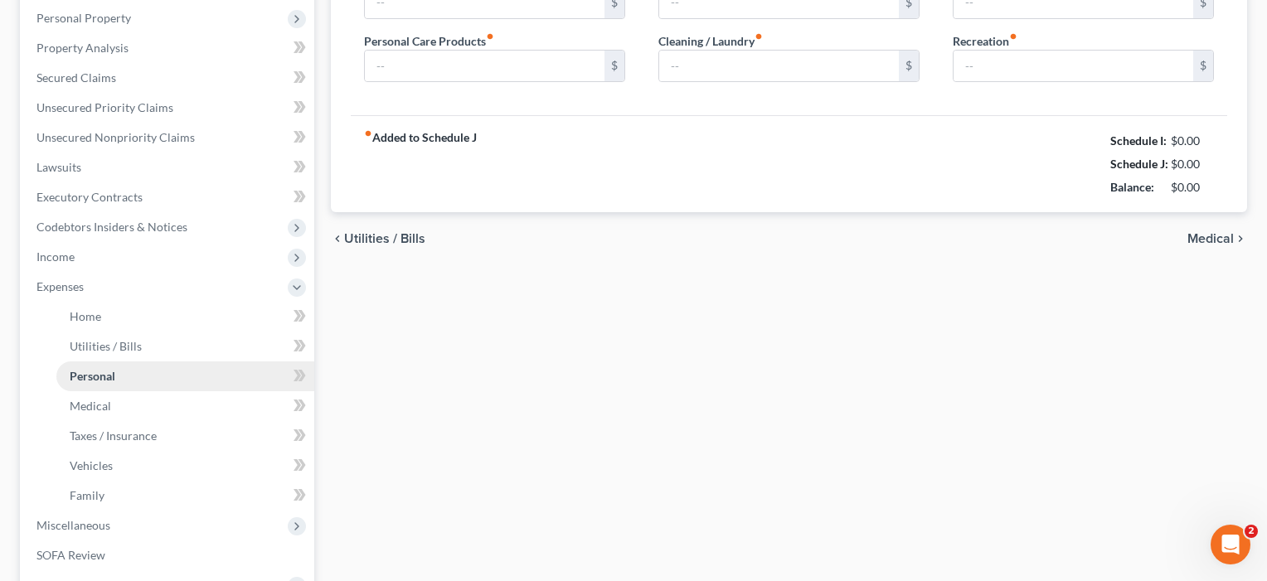
type input "70.00"
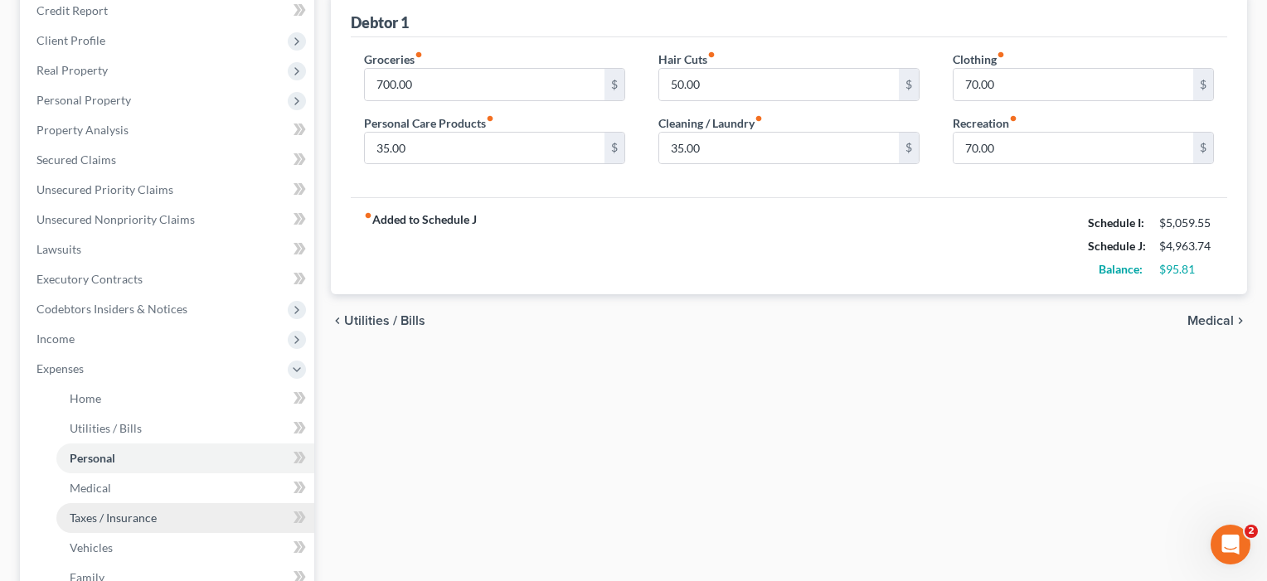
click at [91, 515] on span "Taxes / Insurance" at bounding box center [113, 518] width 87 height 14
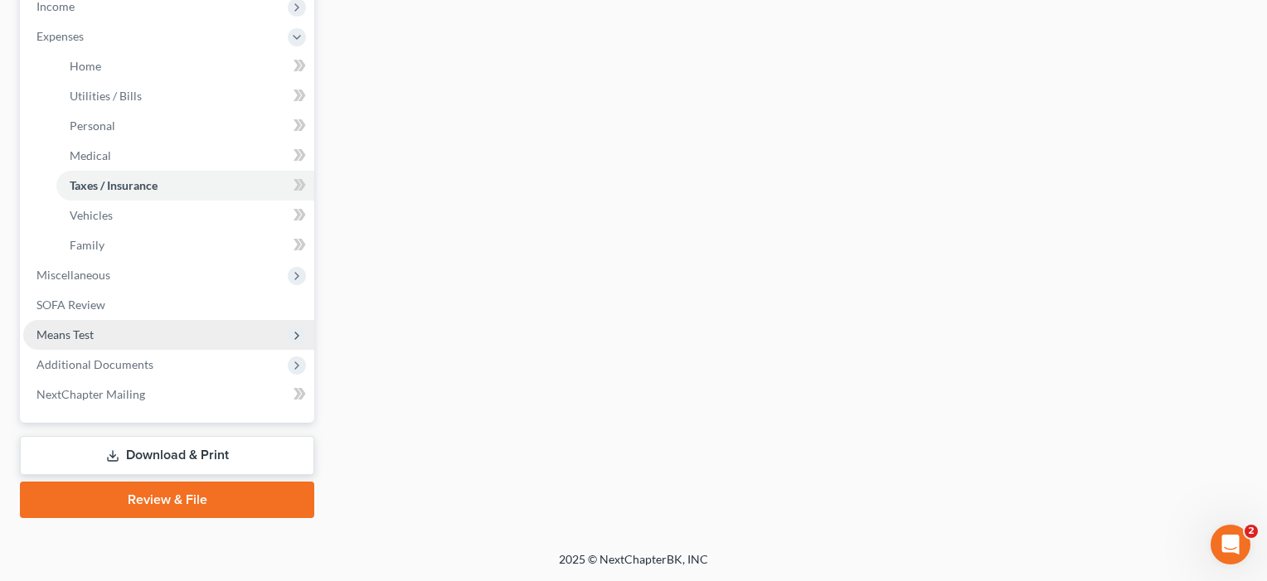
click at [77, 338] on span "Means Test" at bounding box center [64, 334] width 57 height 14
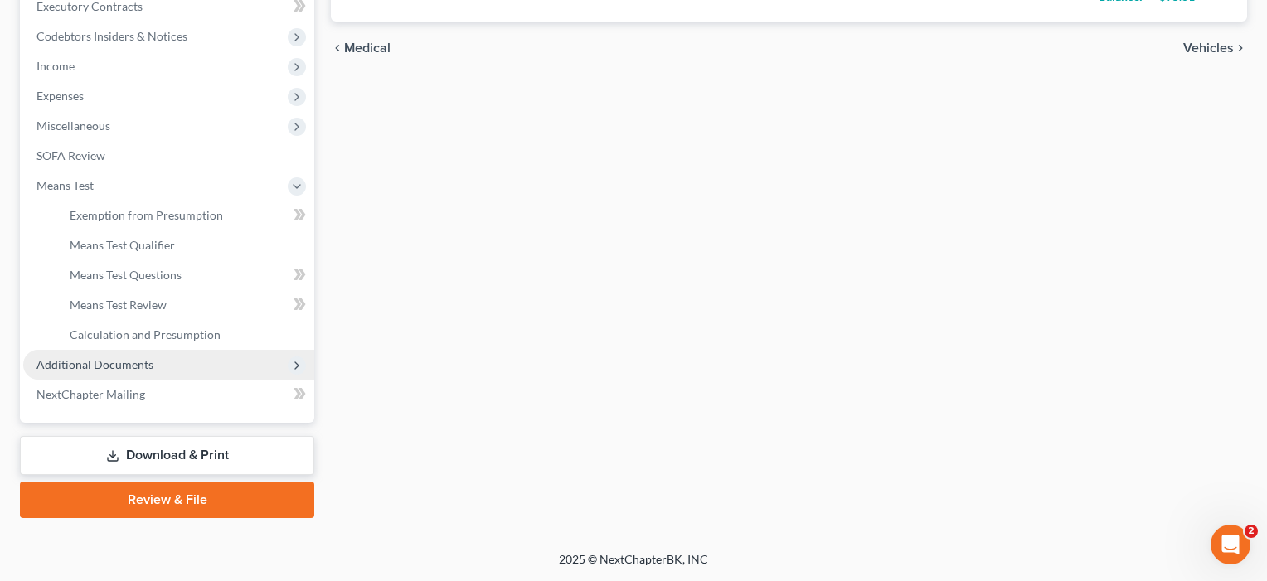
scroll to position [479, 0]
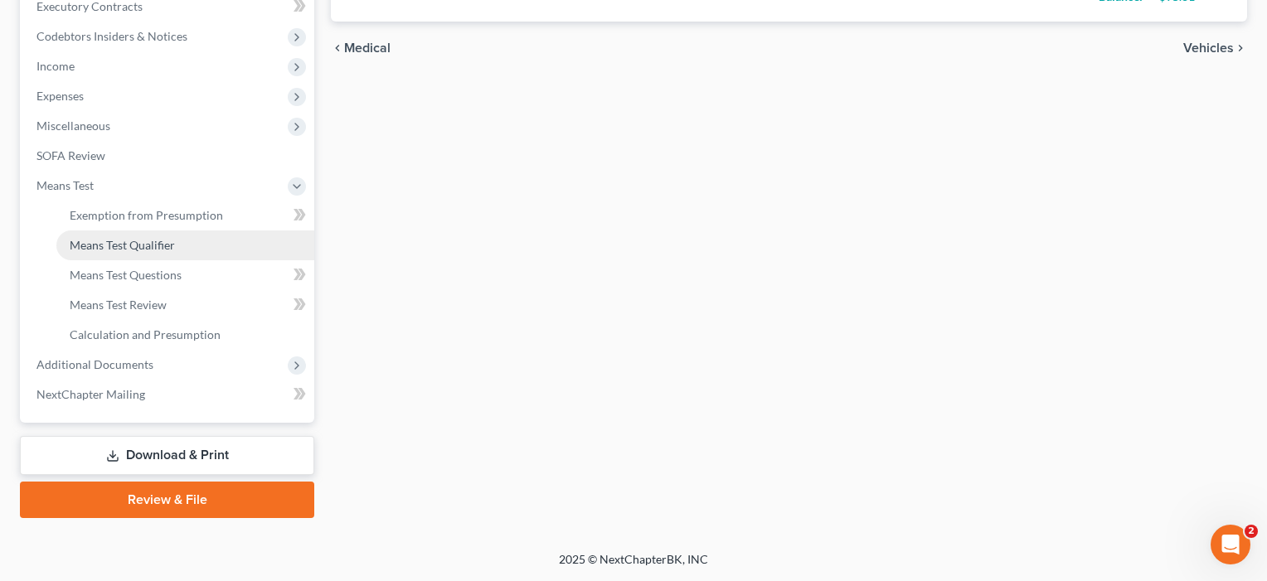
click at [117, 247] on span "Means Test Qualifier" at bounding box center [122, 245] width 105 height 14
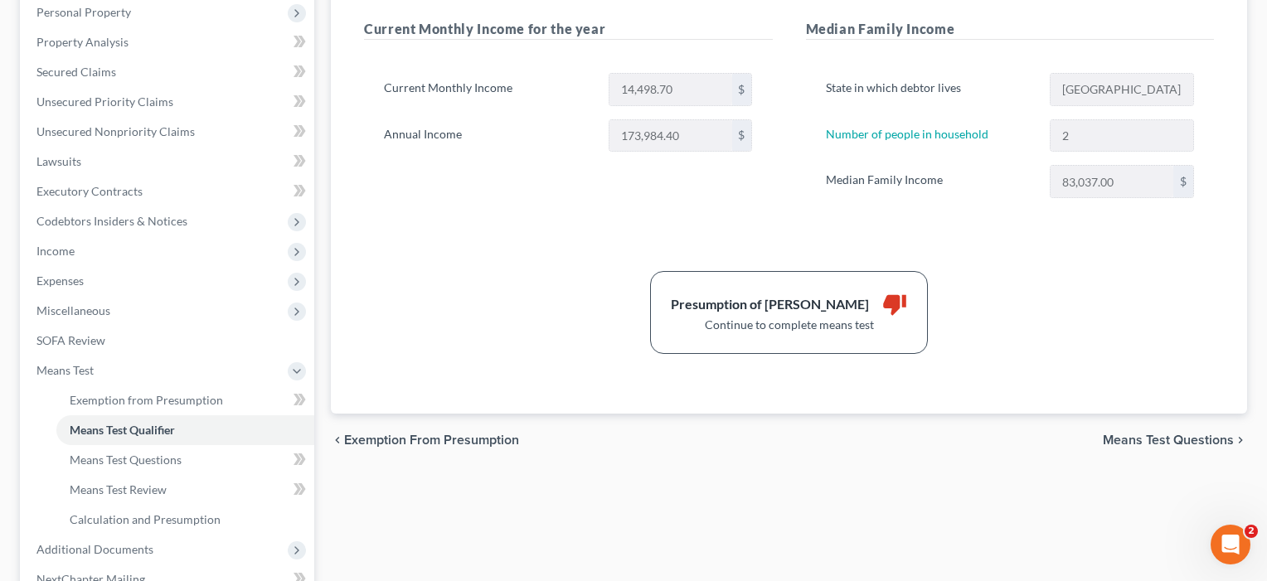
scroll to position [295, 0]
click at [129, 462] on span "Means Test Questions" at bounding box center [126, 459] width 112 height 14
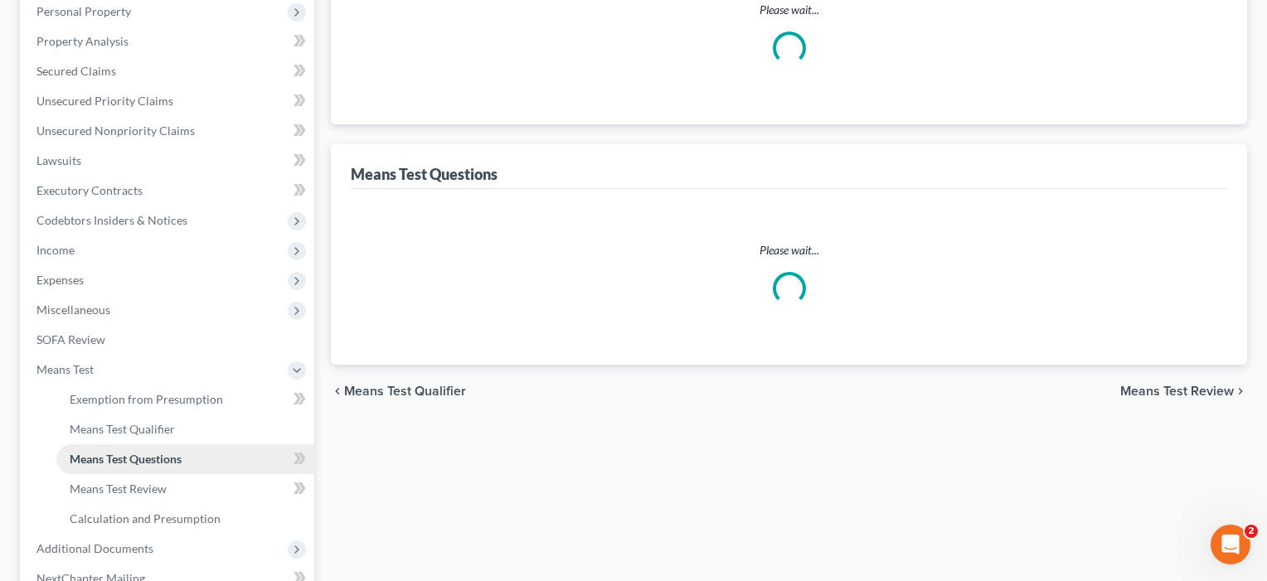
scroll to position [41, 0]
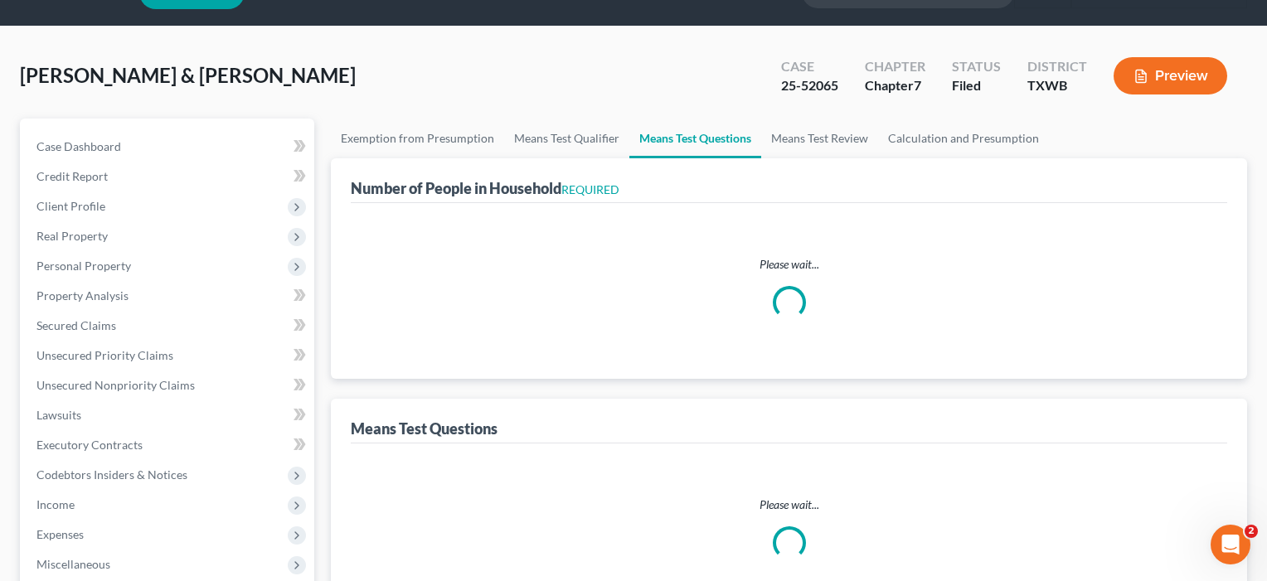
select select "1"
select select "60"
select select "1"
select select "60"
select select "2"
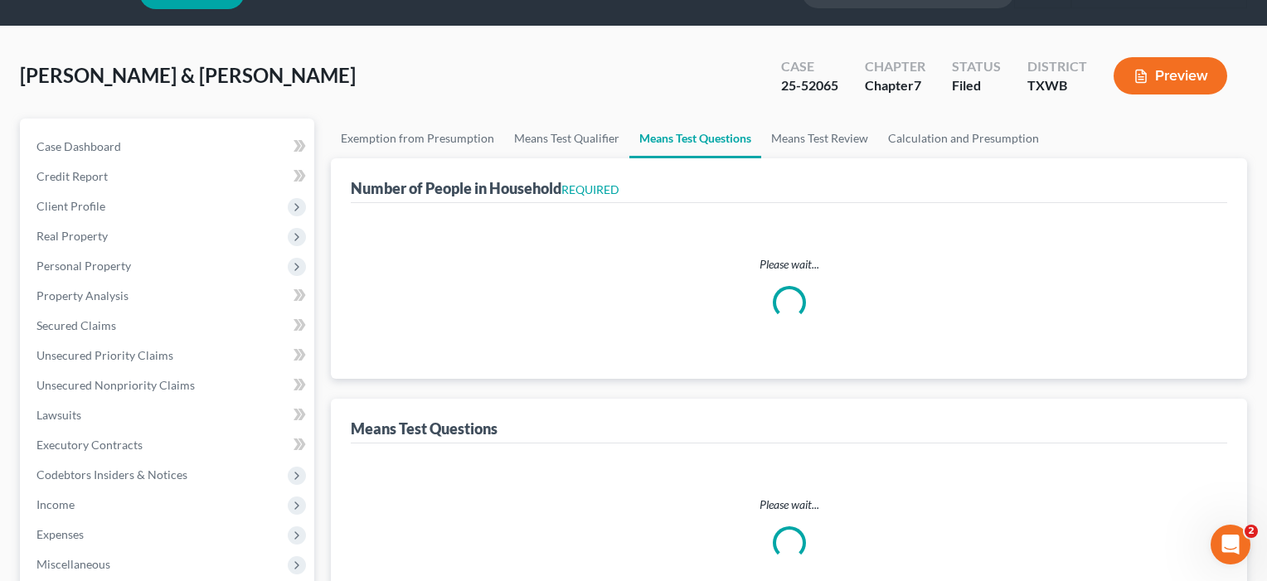
select select "2"
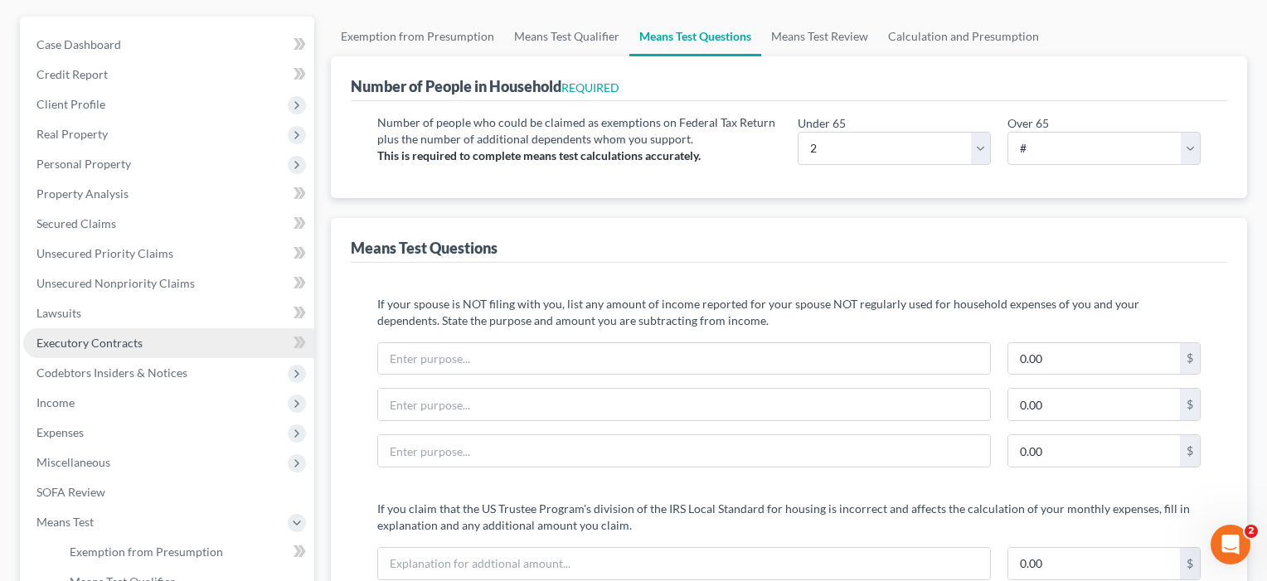
scroll to position [164, 0]
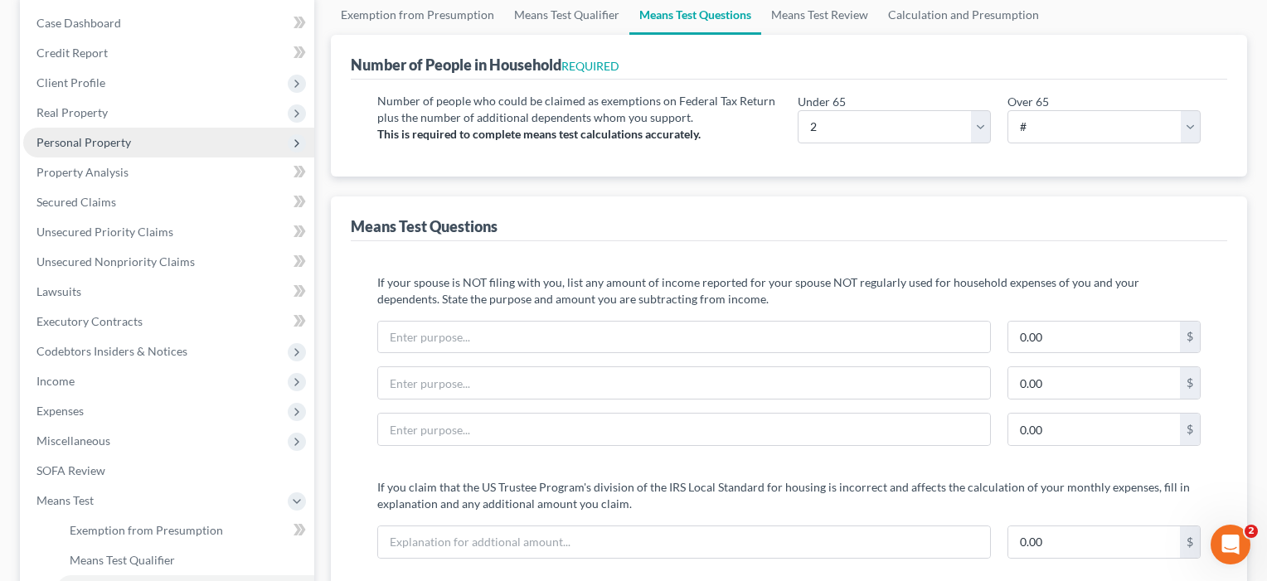
click at [85, 140] on span "Personal Property" at bounding box center [83, 142] width 95 height 14
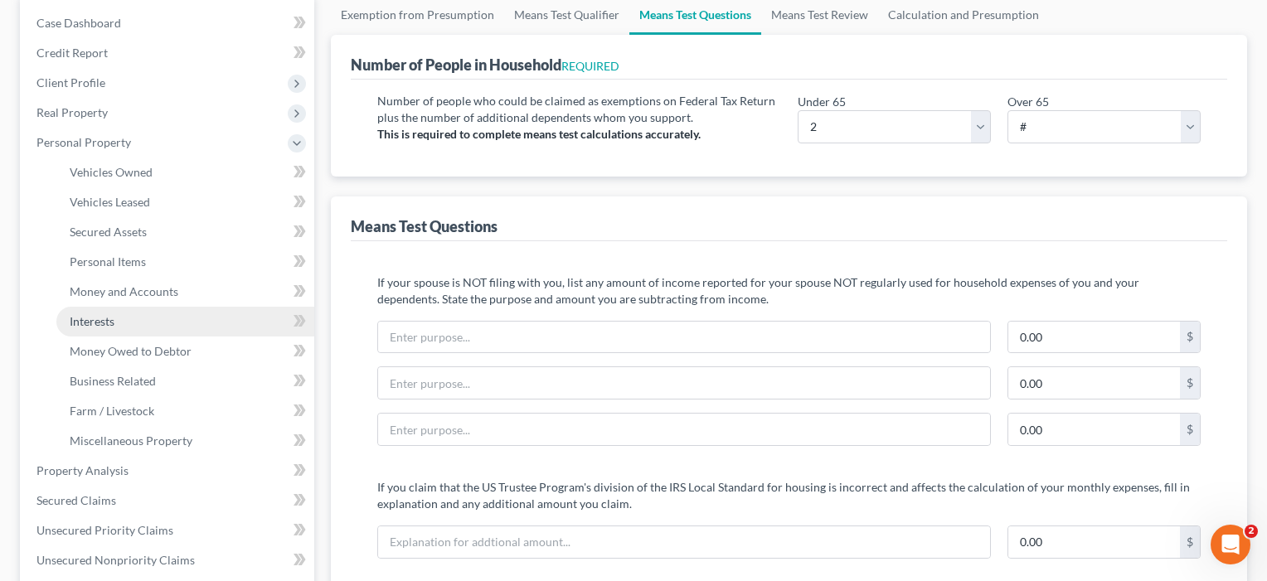
click at [98, 320] on span "Interests" at bounding box center [92, 321] width 45 height 14
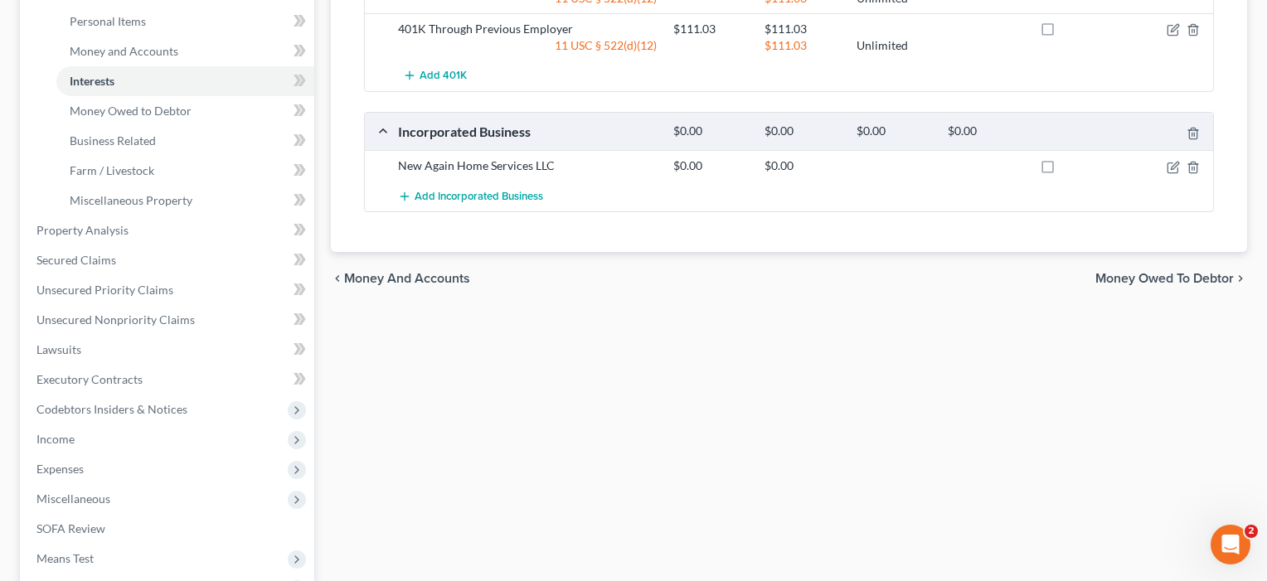
scroll to position [405, 0]
click at [104, 115] on span "Money Owed to Debtor" at bounding box center [131, 110] width 122 height 14
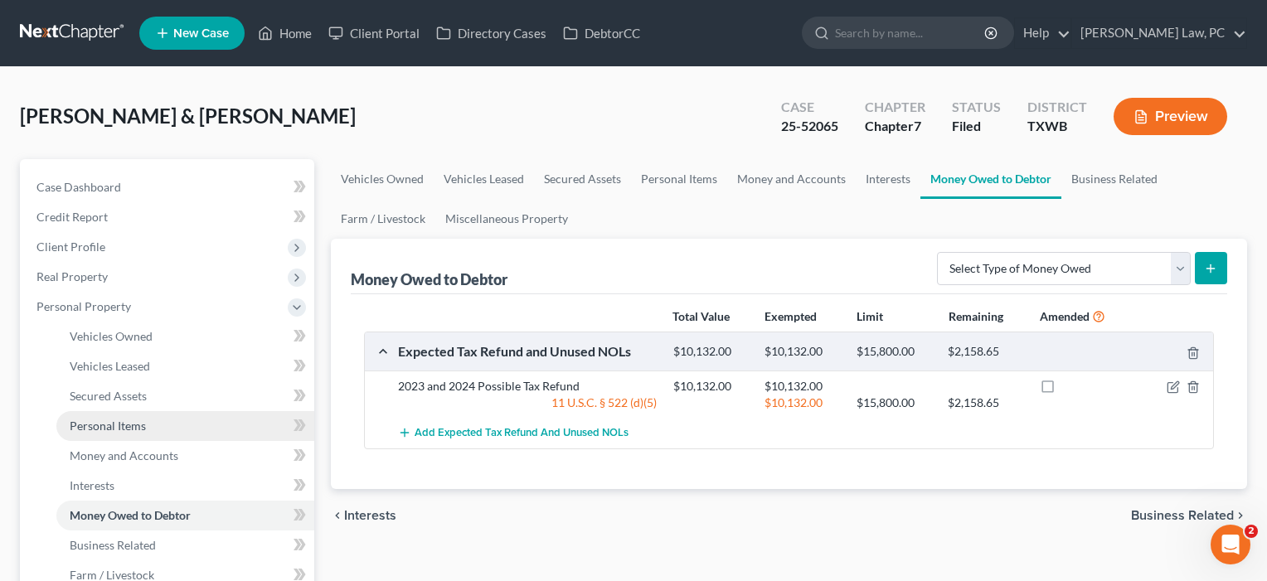
click at [132, 425] on span "Personal Items" at bounding box center [108, 426] width 76 height 14
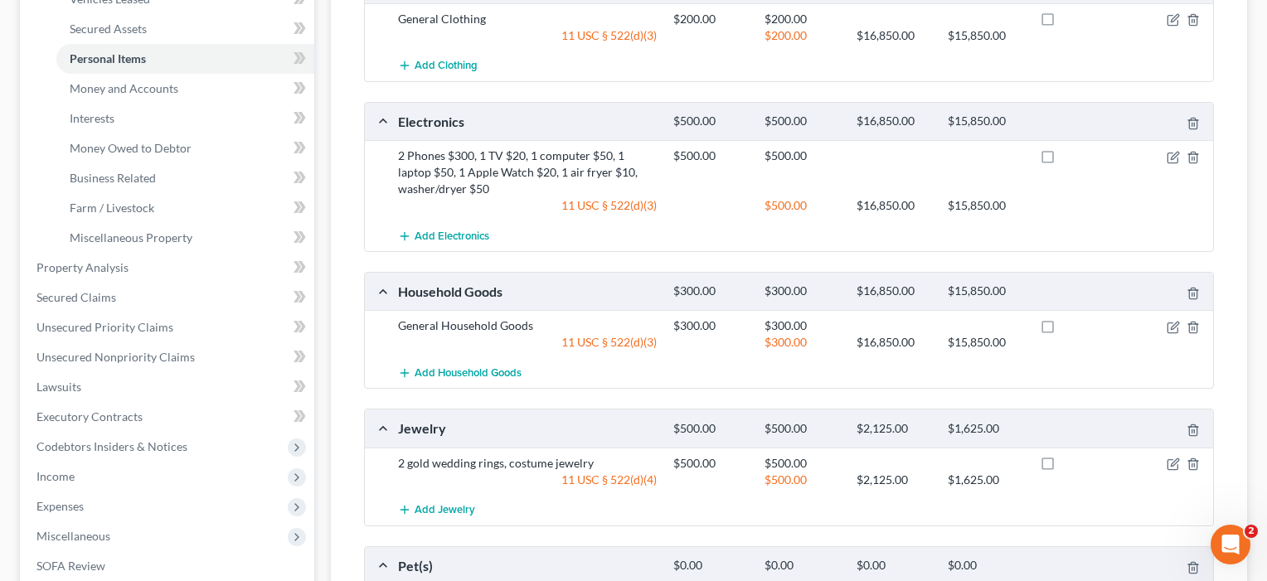
scroll to position [380, 0]
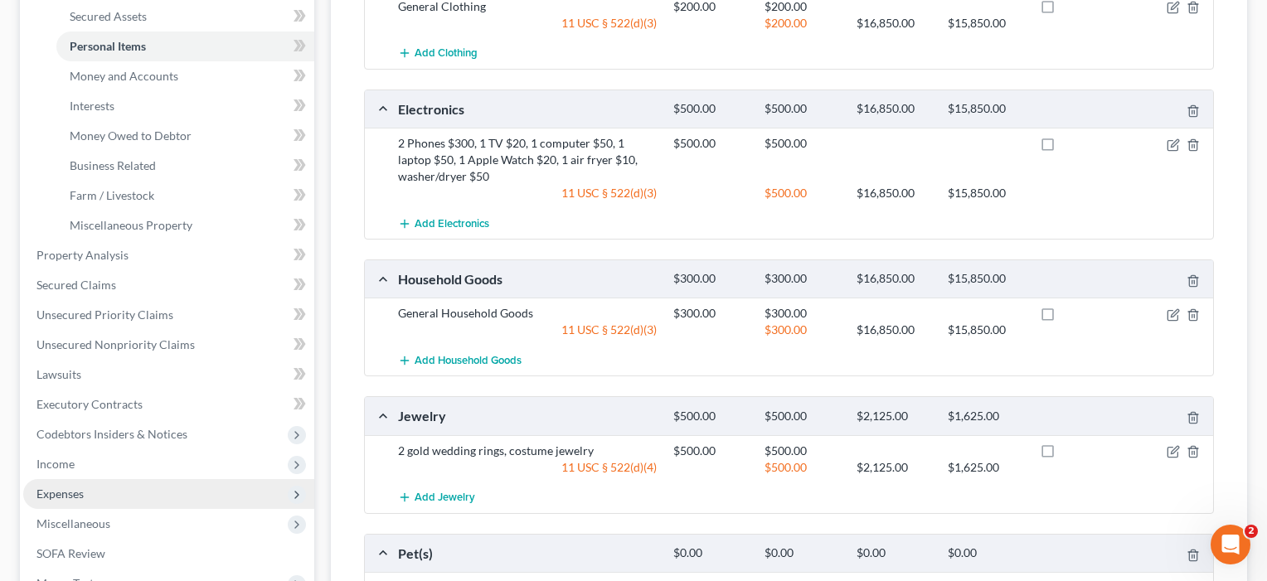
click at [65, 492] on span "Expenses" at bounding box center [59, 494] width 47 height 14
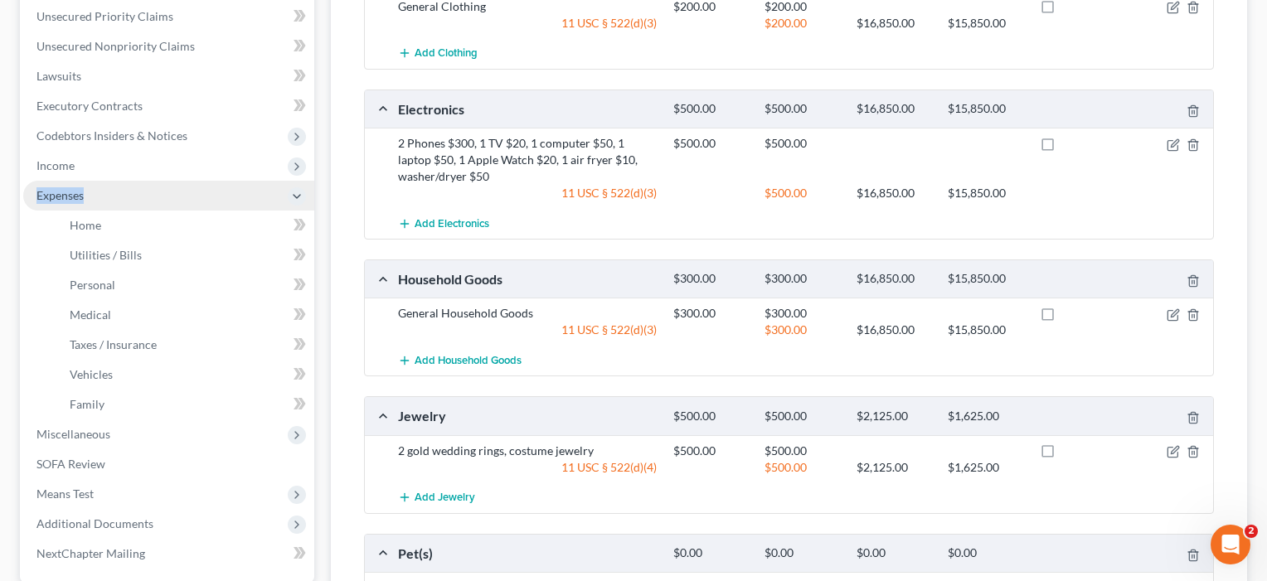
click at [65, 420] on li "Expenses Home Utilities / Bills Personal Medical" at bounding box center [168, 300] width 291 height 239
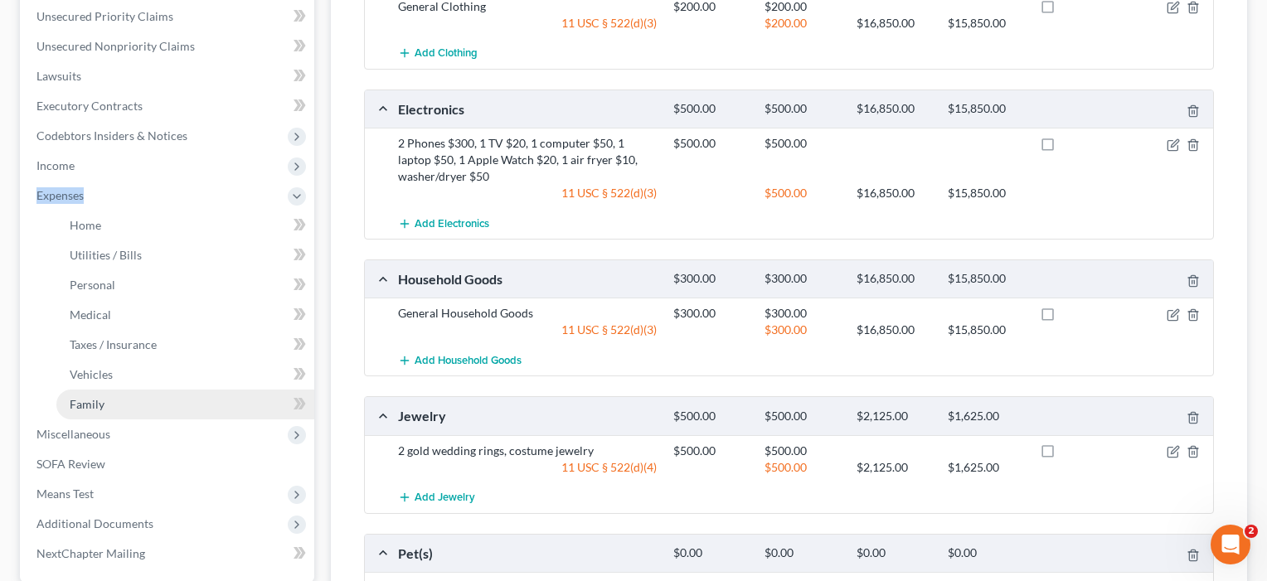
click at [92, 397] on span "Family" at bounding box center [87, 404] width 35 height 14
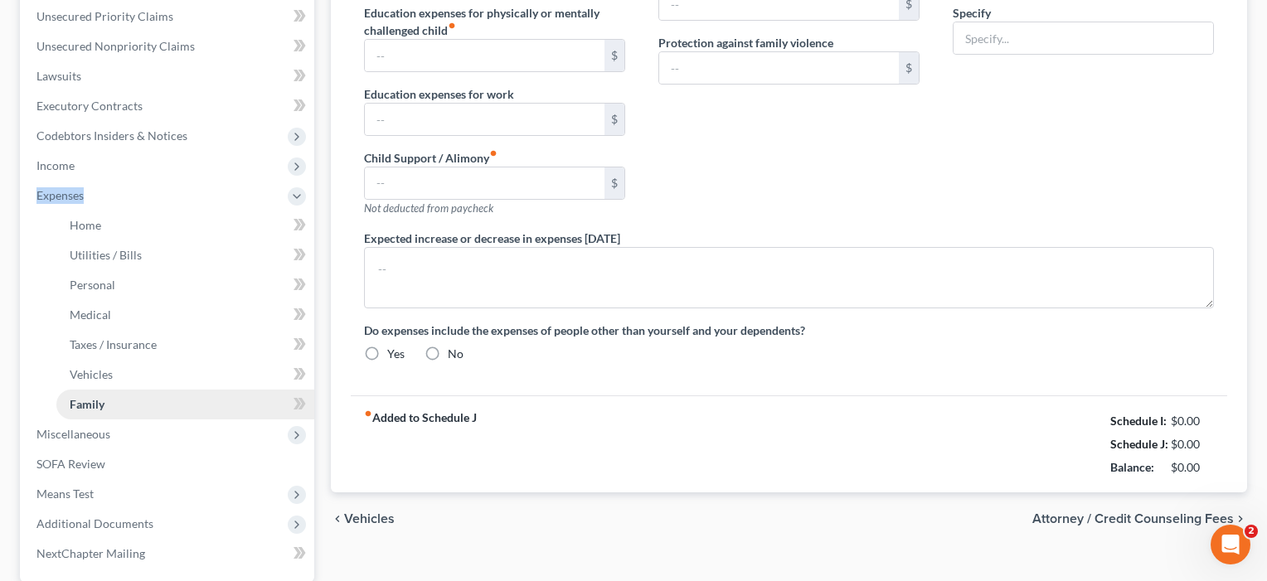
type input "0.00"
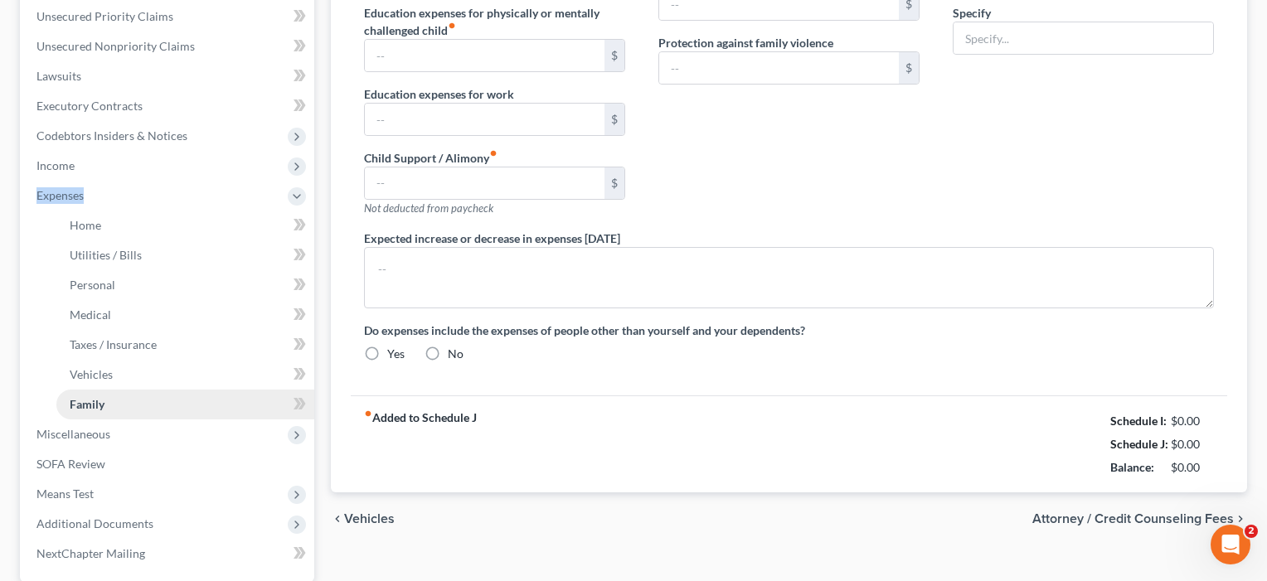
type input "0.00"
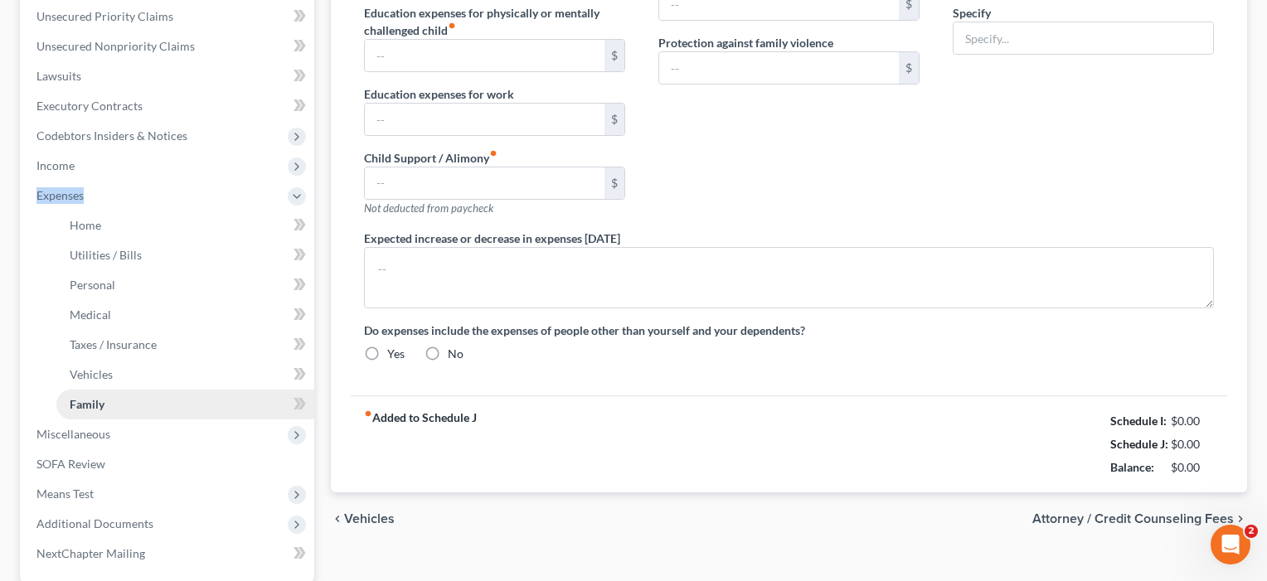
radio input "true"
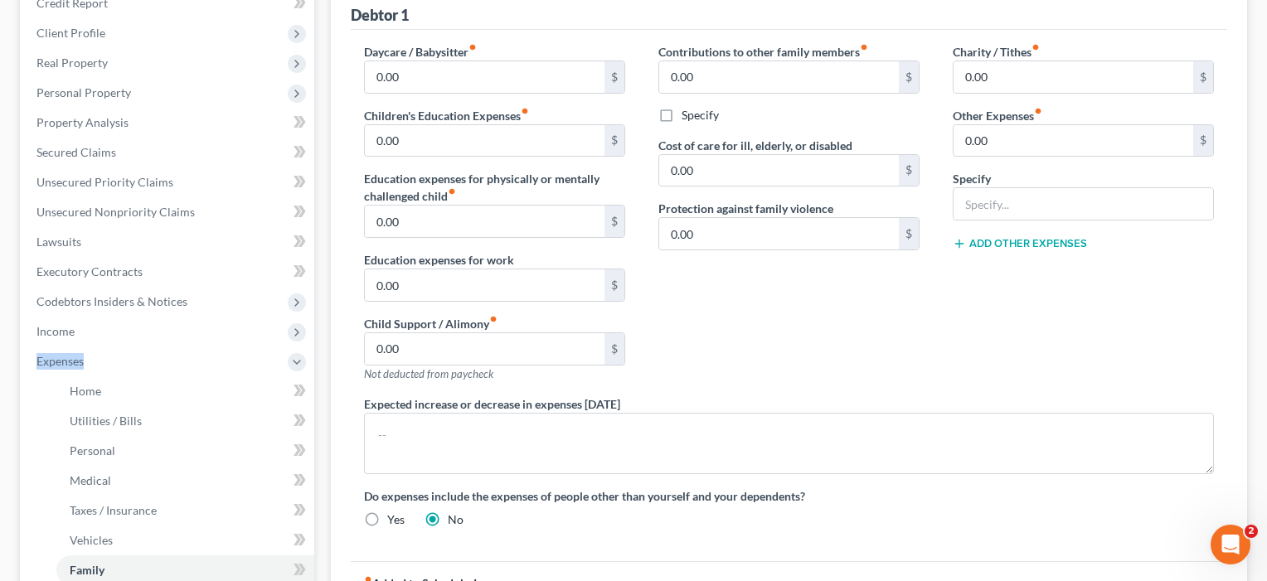
scroll to position [102, 0]
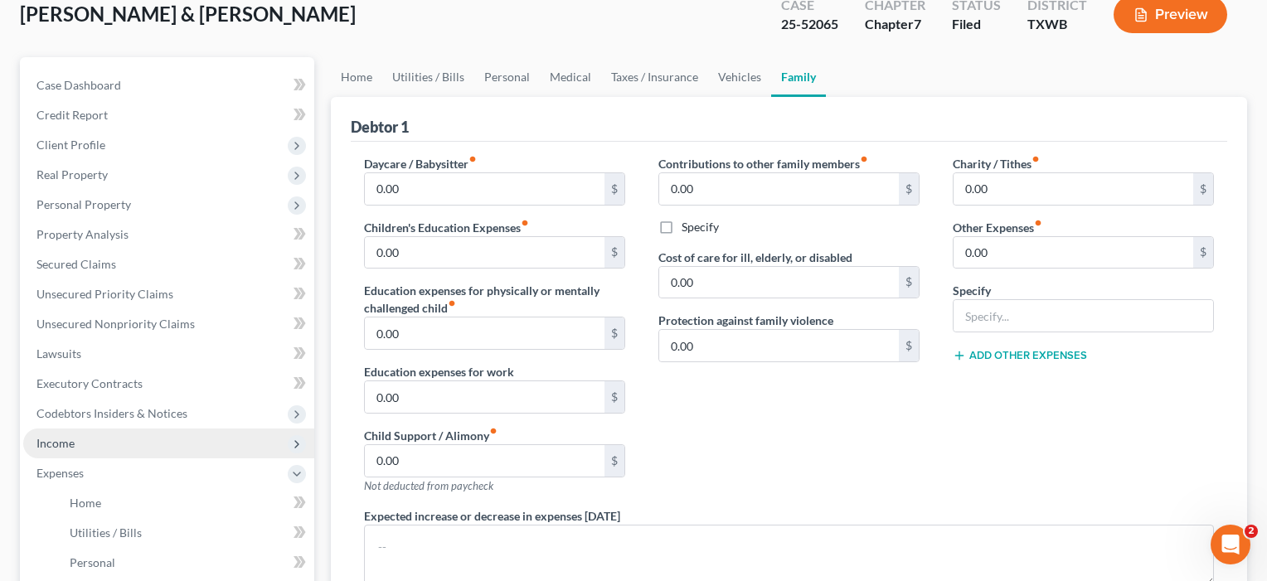
click at [57, 434] on span "Income" at bounding box center [168, 444] width 291 height 30
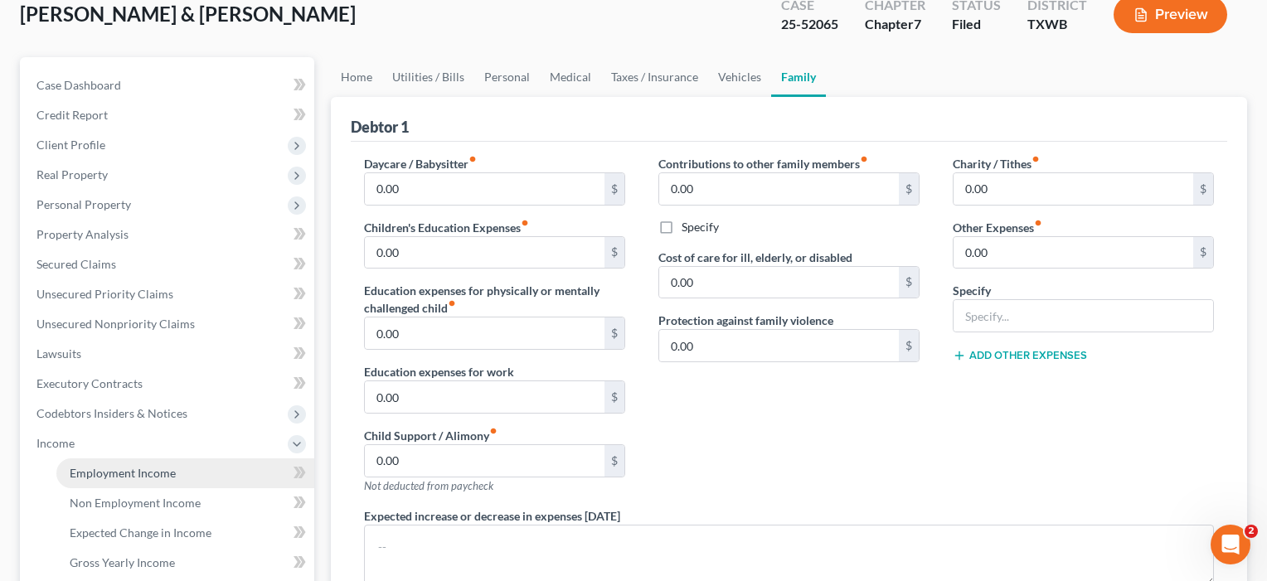
click at [109, 474] on span "Employment Income" at bounding box center [123, 473] width 106 height 14
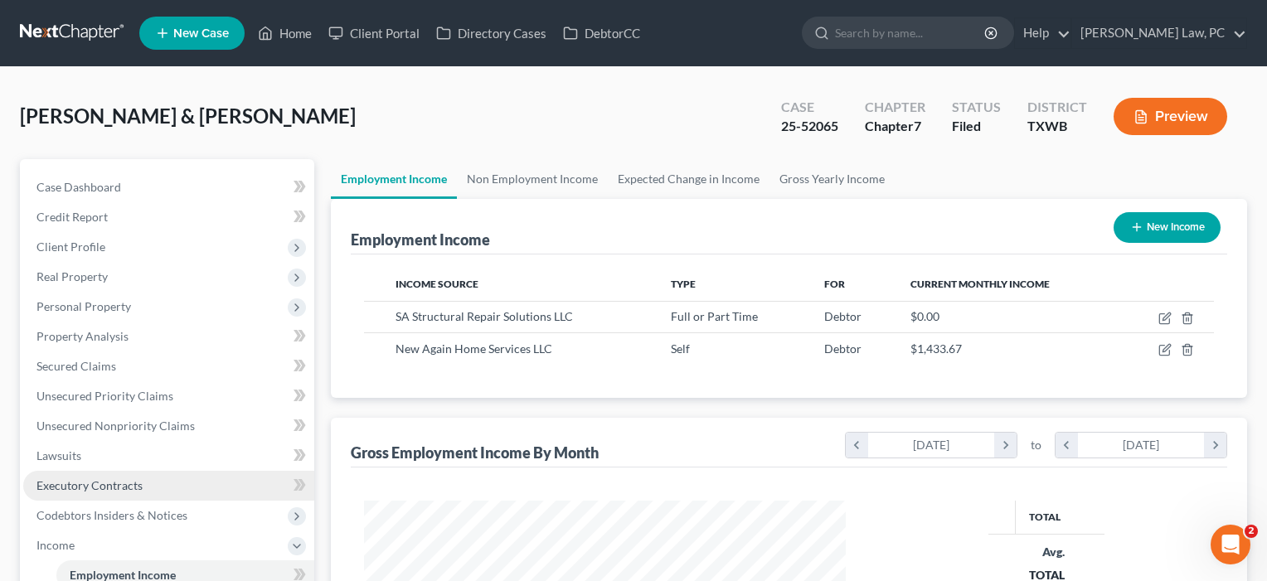
scroll to position [298, 516]
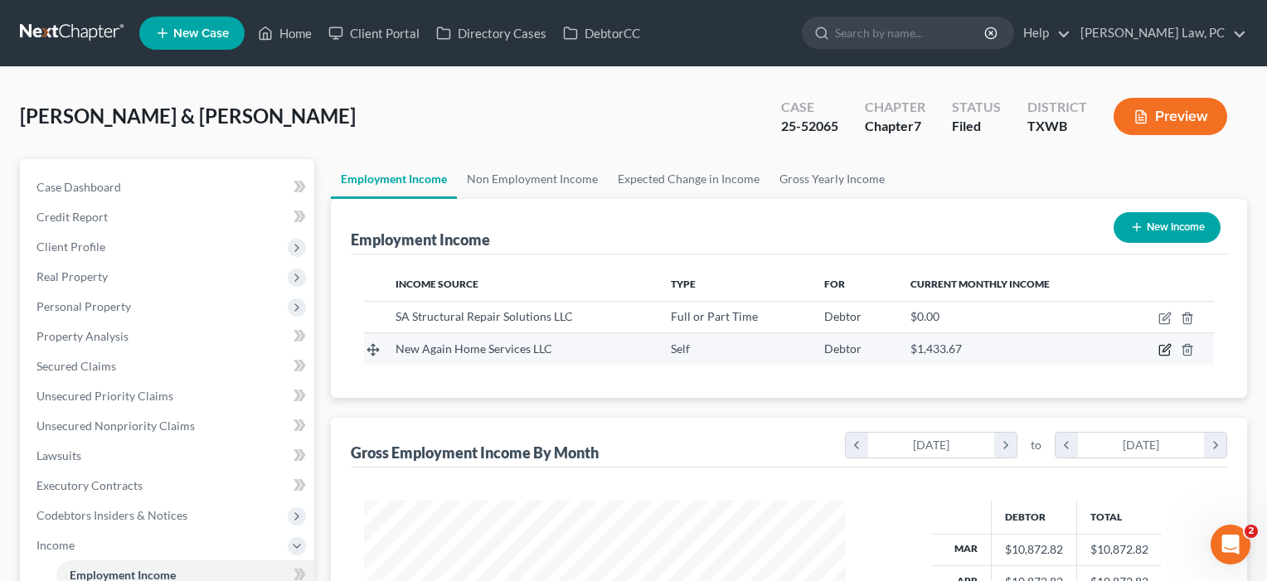
click at [1160, 352] on icon "button" at bounding box center [1164, 351] width 10 height 10
select select "1"
select select "45"
select select "0"
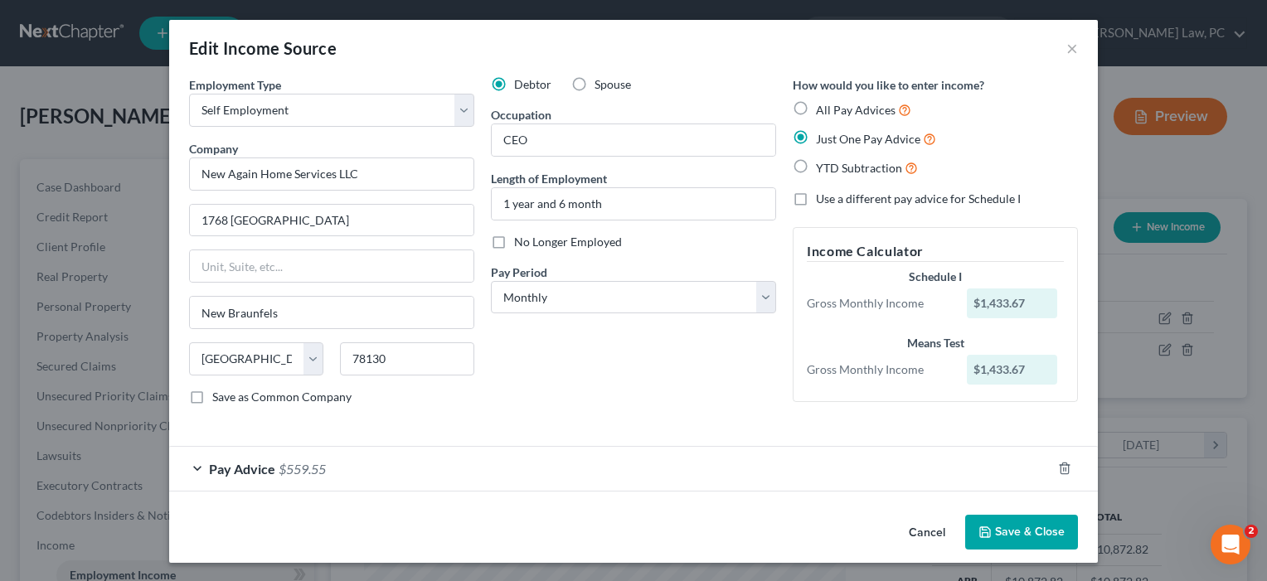
click at [1029, 531] on button "Save & Close" at bounding box center [1021, 532] width 113 height 35
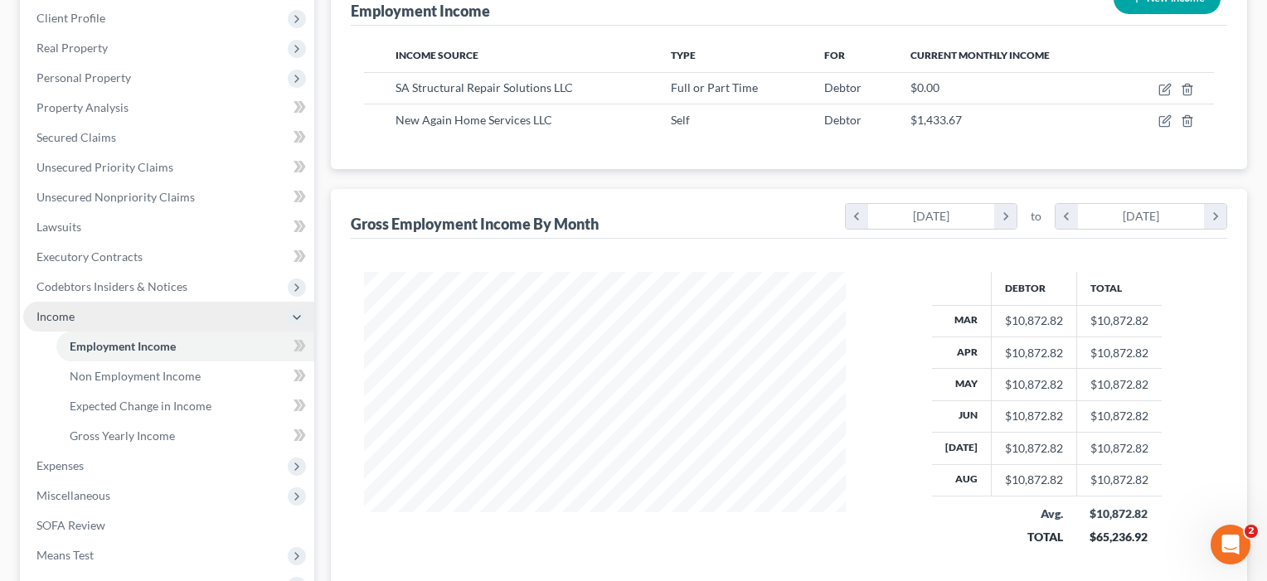
scroll to position [174, 0]
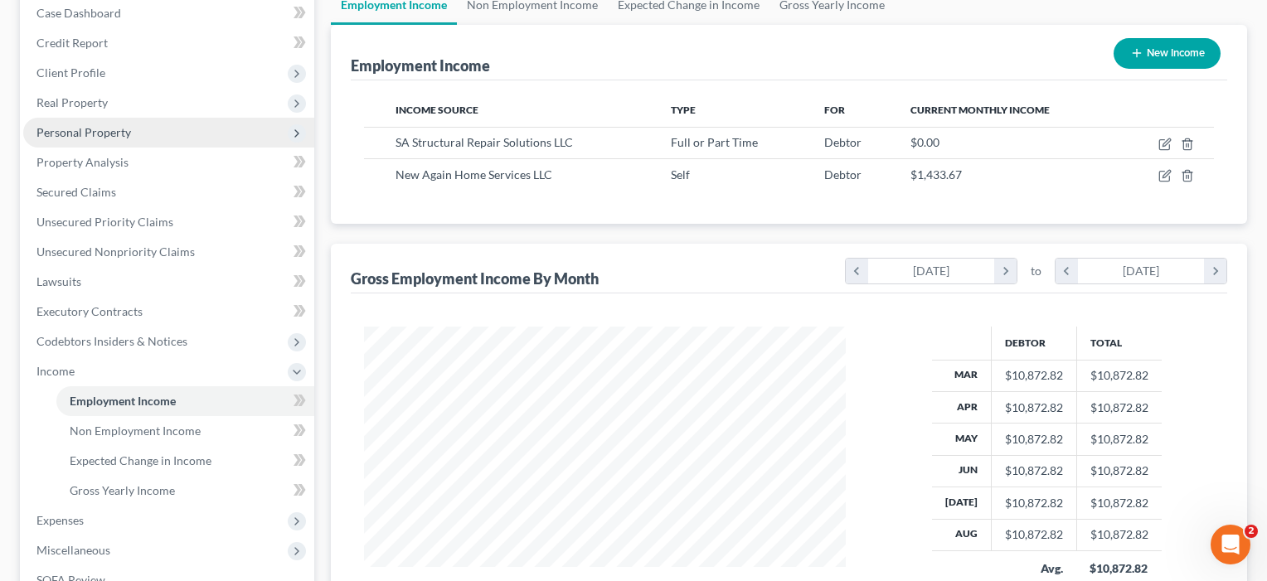
click at [88, 134] on span "Personal Property" at bounding box center [83, 132] width 95 height 14
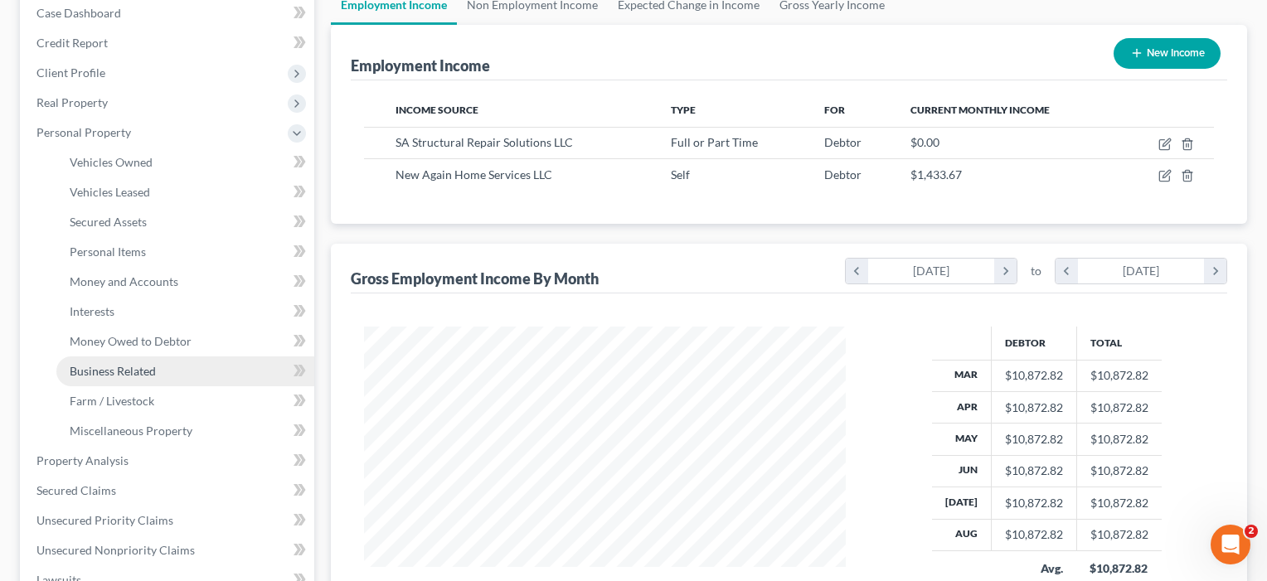
click at [114, 363] on link "Business Related" at bounding box center [185, 372] width 258 height 30
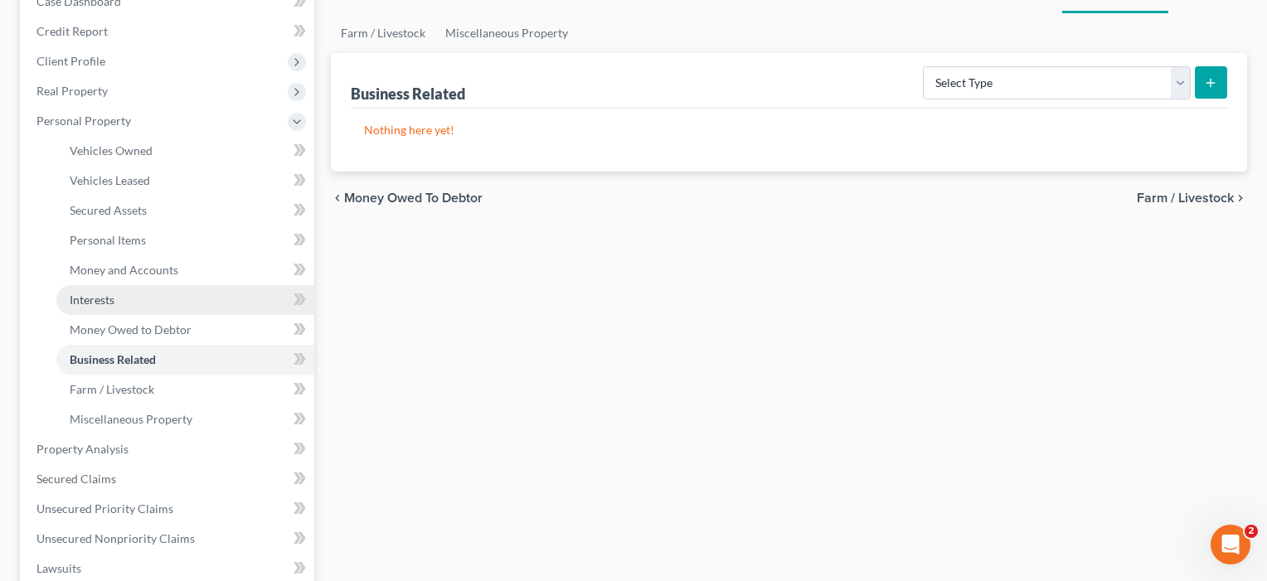
scroll to position [303, 0]
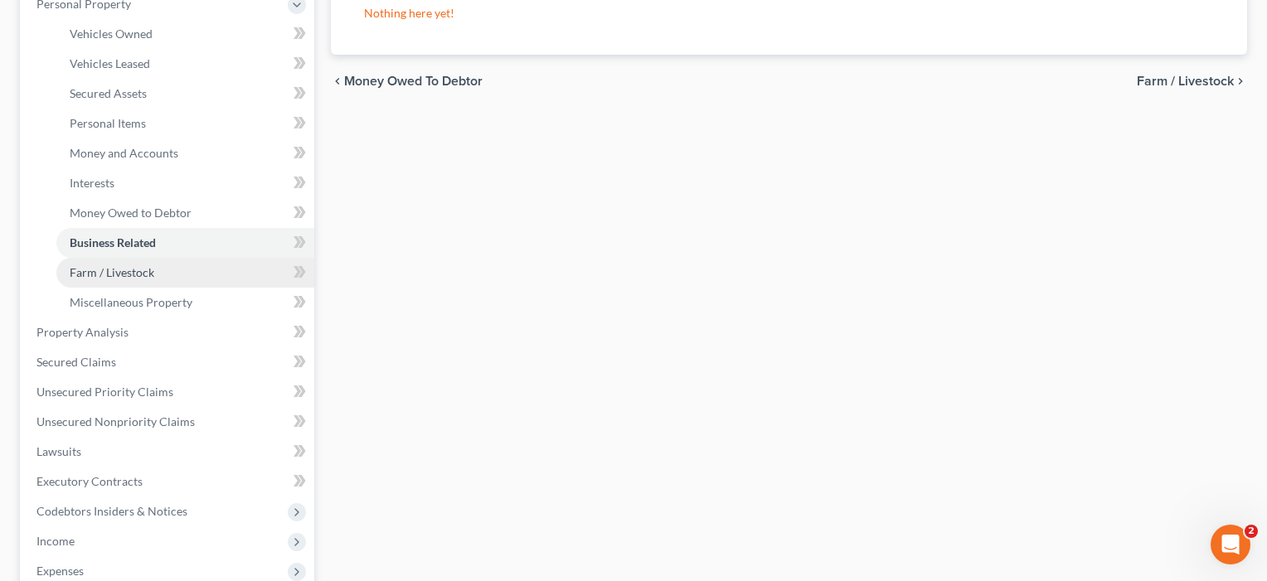
click at [115, 274] on span "Farm / Livestock" at bounding box center [112, 272] width 85 height 14
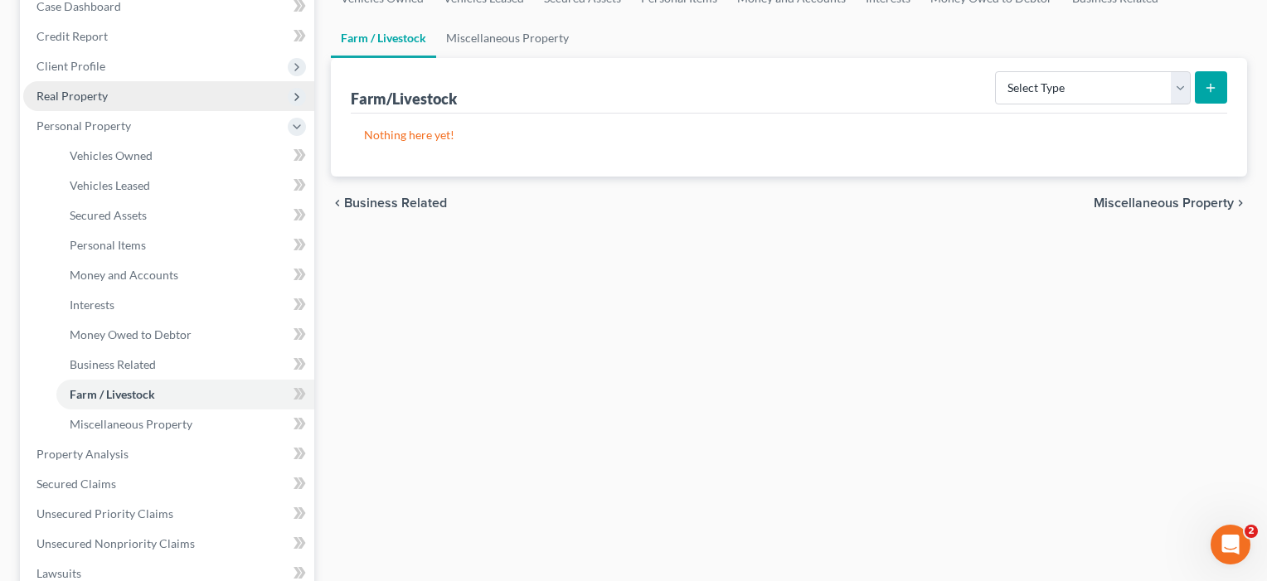
scroll to position [257, 0]
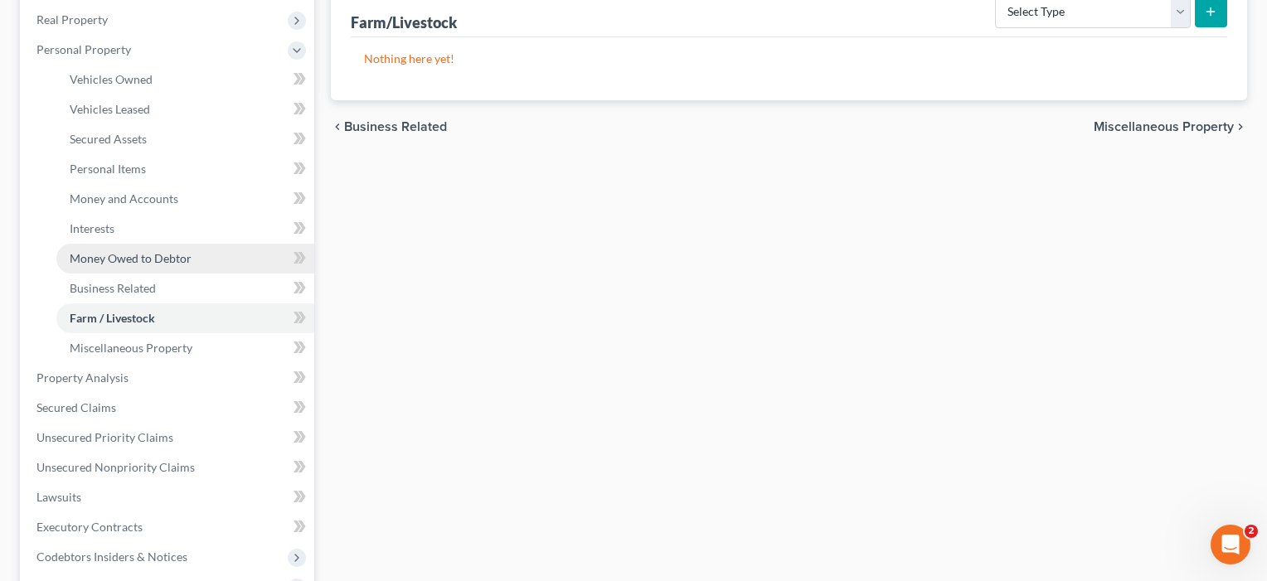
click at [93, 262] on span "Money Owed to Debtor" at bounding box center [131, 258] width 122 height 14
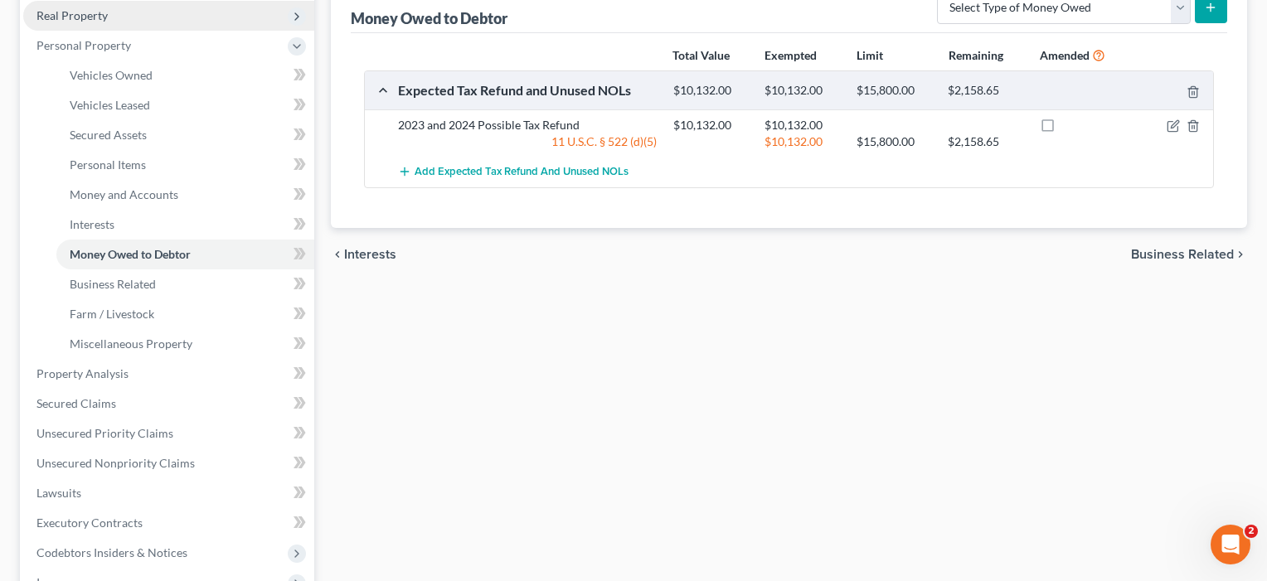
scroll to position [270, 0]
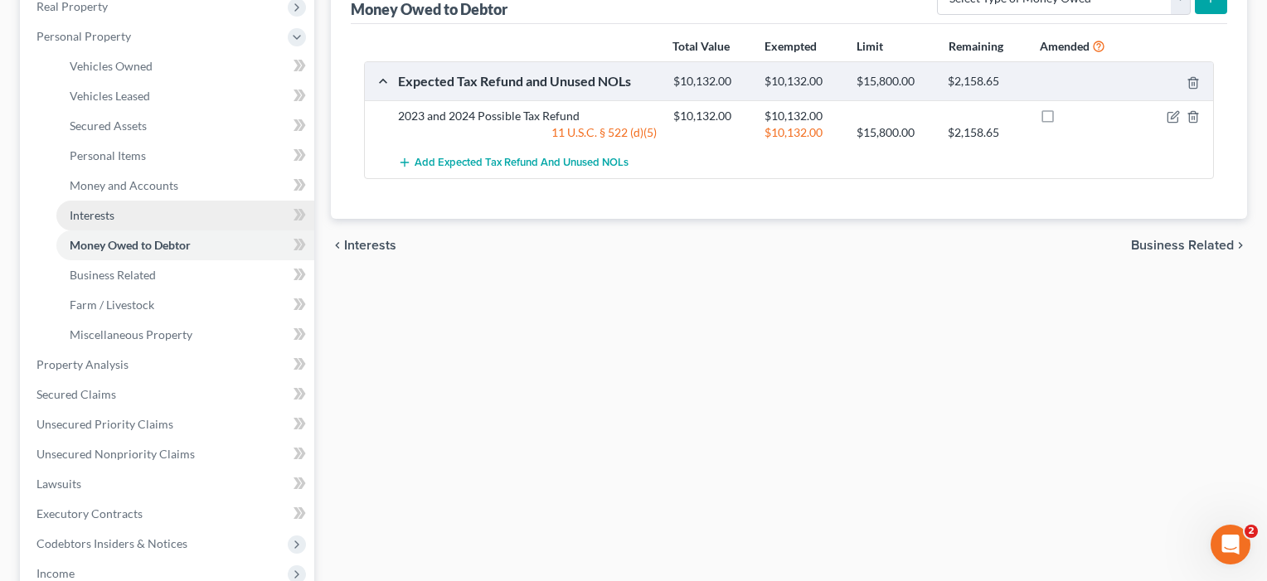
click at [93, 208] on span "Interests" at bounding box center [92, 215] width 45 height 14
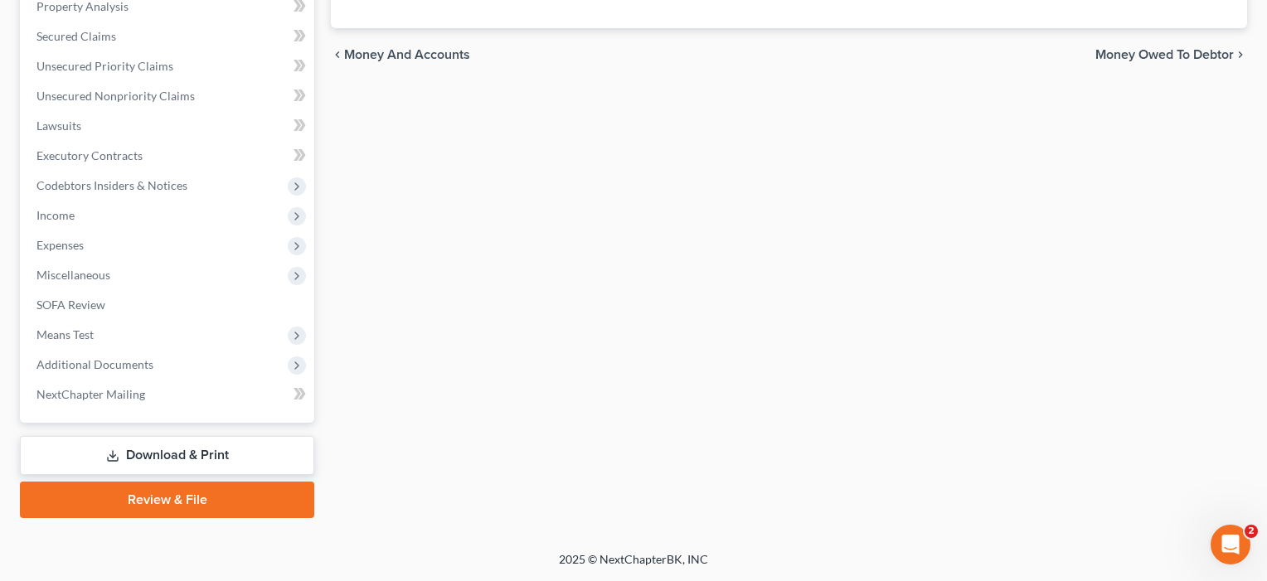
scroll to position [628, 0]
click at [104, 368] on span "Additional Documents" at bounding box center [94, 364] width 117 height 14
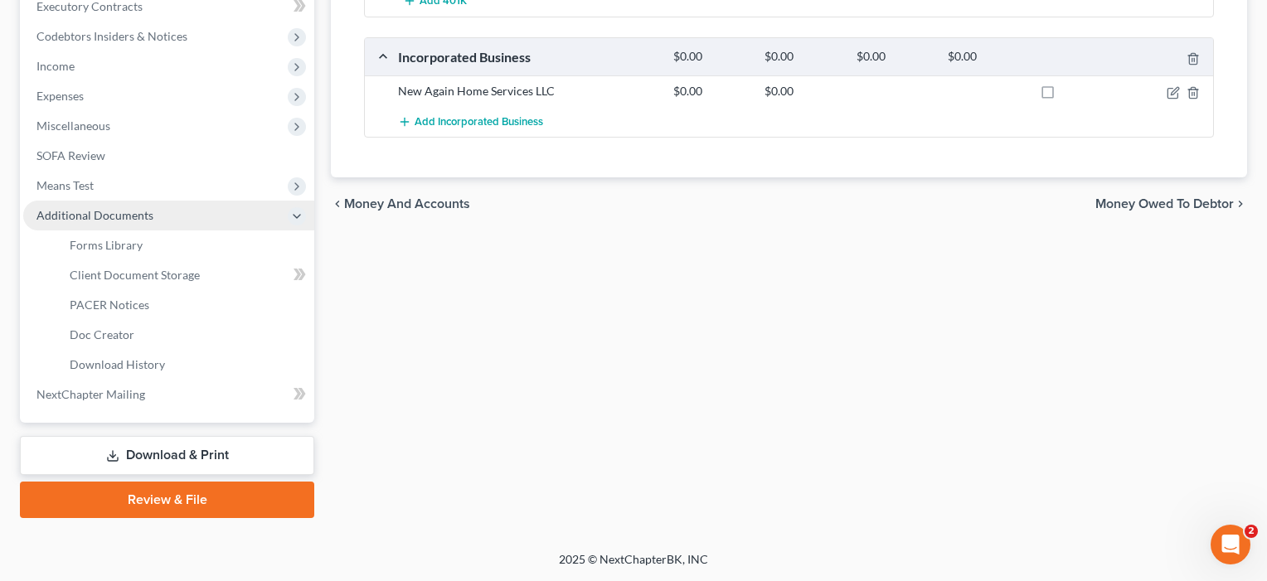
scroll to position [479, 0]
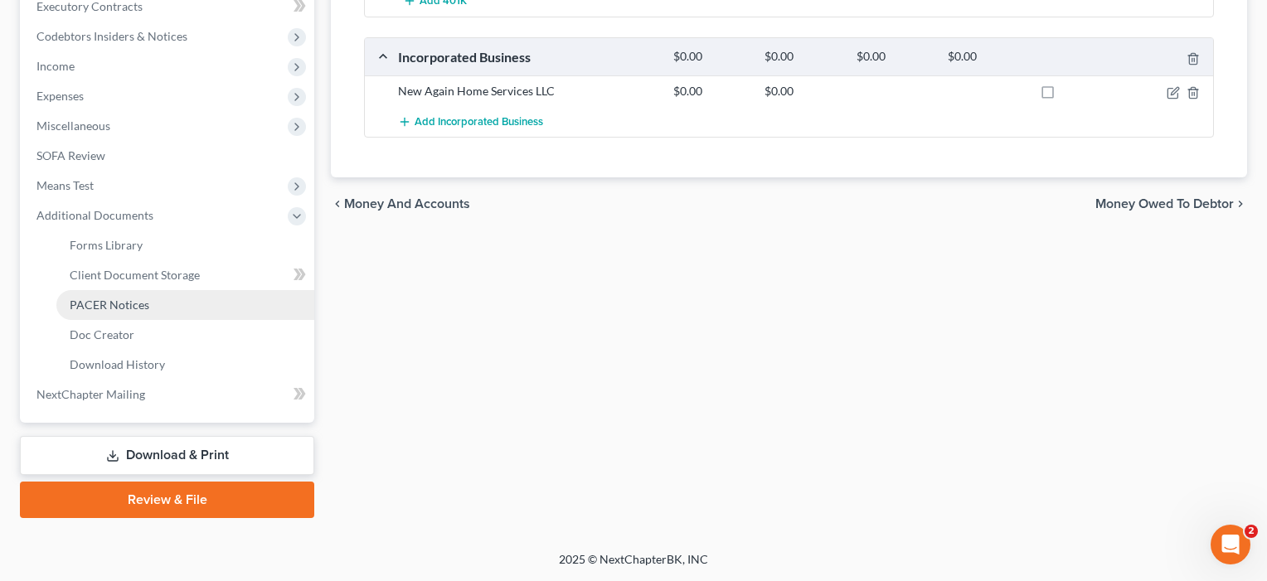
click at [112, 304] on span "PACER Notices" at bounding box center [110, 305] width 80 height 14
